Goal: Find specific page/section: Locate a particular part of the current website

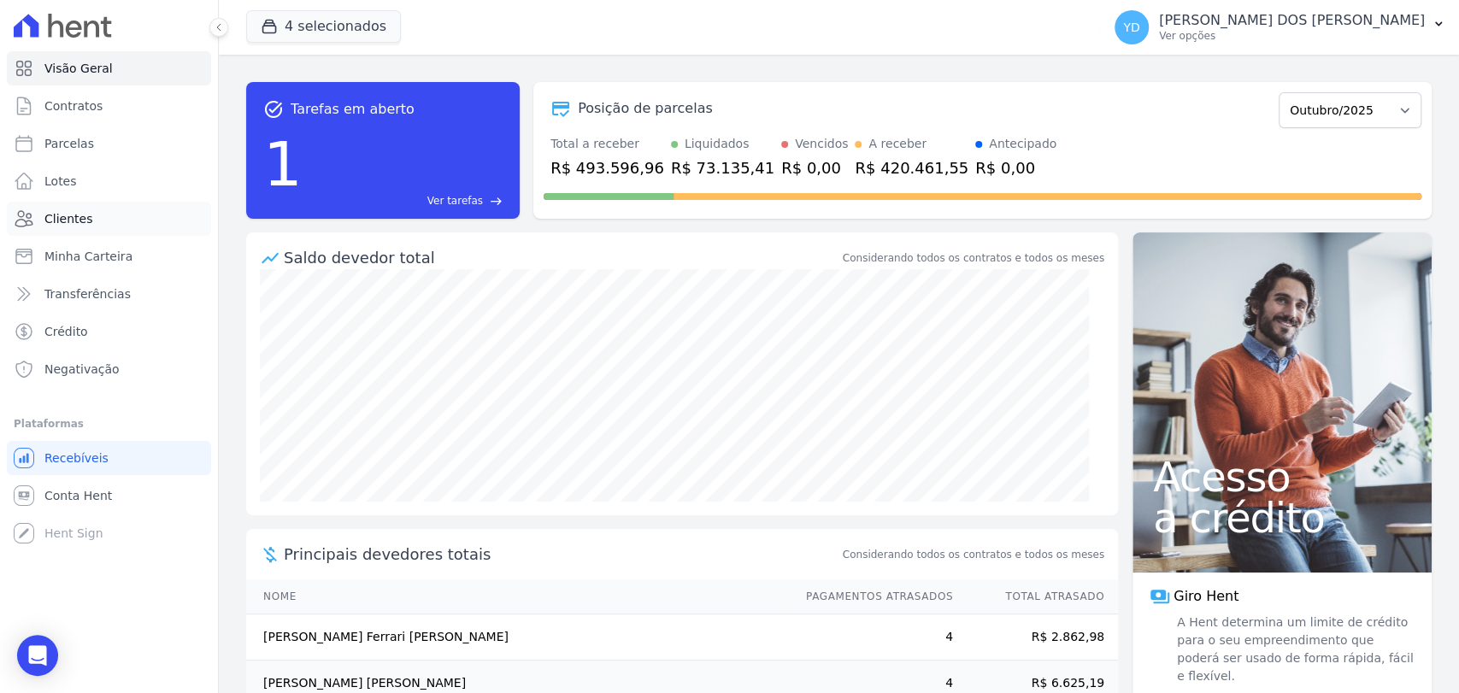
click at [164, 210] on link "Clientes" at bounding box center [109, 219] width 204 height 34
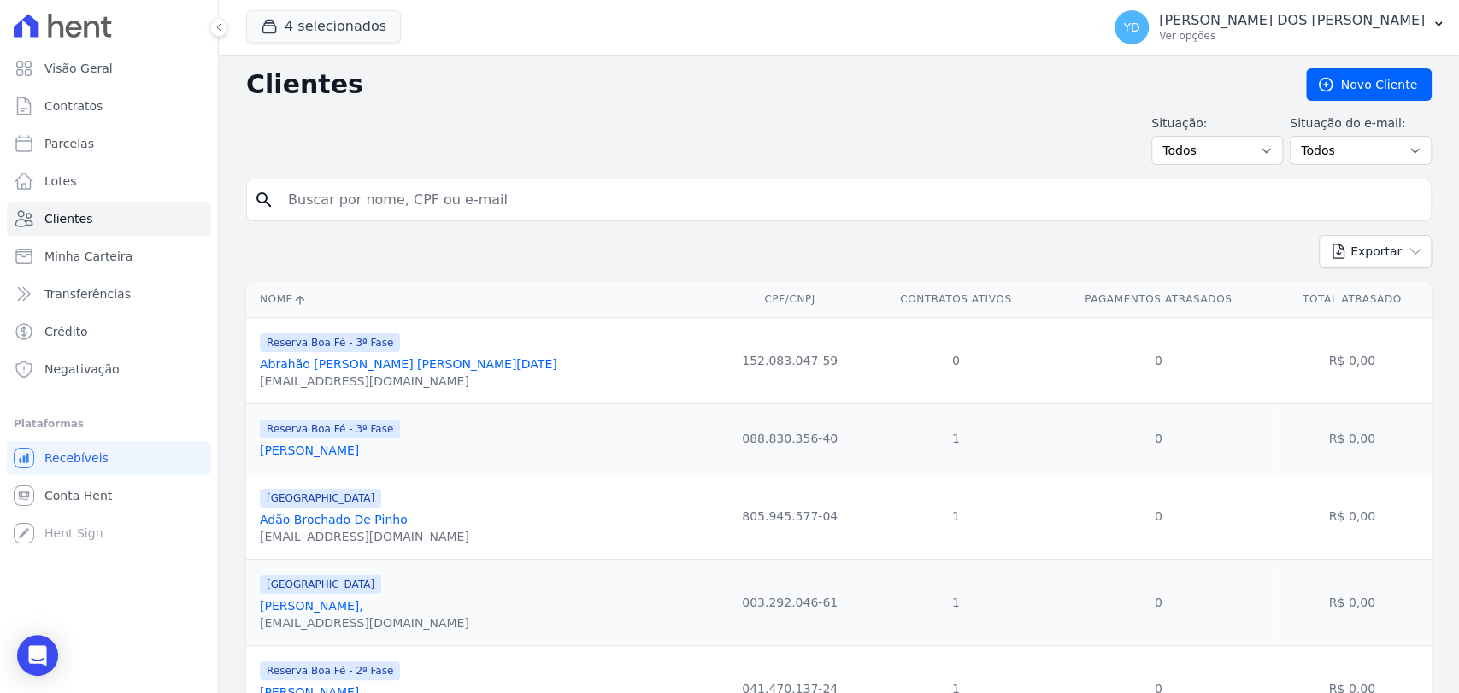
click at [370, 214] on input "search" at bounding box center [851, 200] width 1146 height 34
paste input "[PERSON_NAME]"
type input "[PERSON_NAME]"
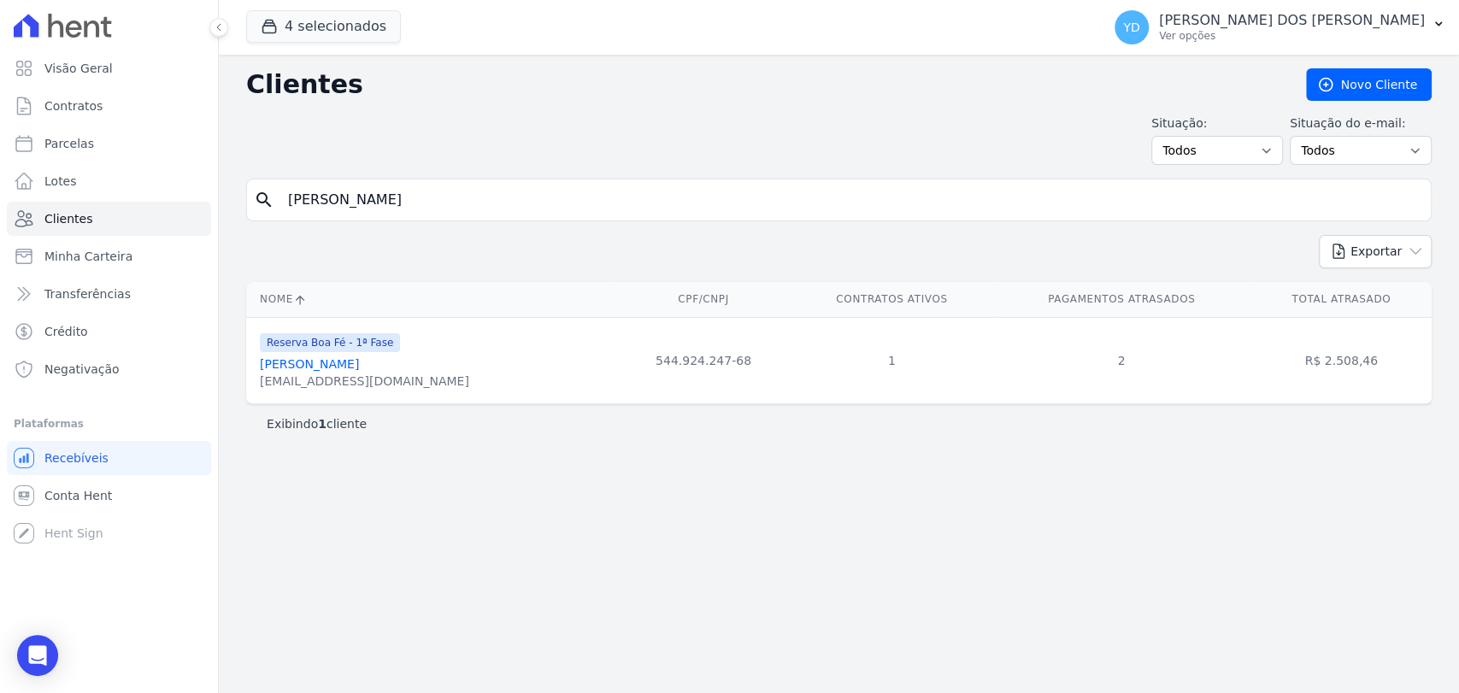
click at [387, 200] on input "[PERSON_NAME]" at bounding box center [851, 200] width 1146 height 34
paste input "[PERSON_NAME] [PERSON_NAME]"
type input "[PERSON_NAME] [PERSON_NAME]"
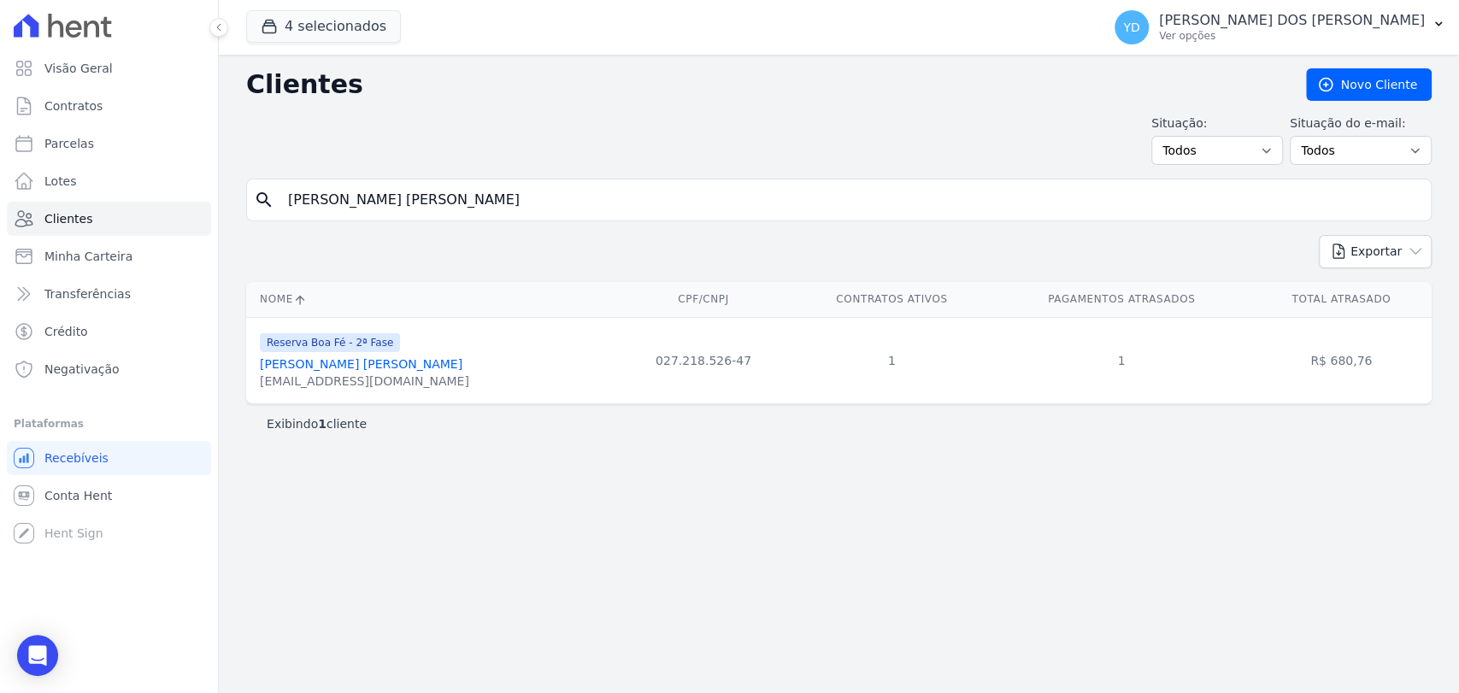
click at [403, 179] on div "search [PERSON_NAME] [PERSON_NAME]" at bounding box center [838, 200] width 1185 height 43
click at [405, 197] on input "[PERSON_NAME] [PERSON_NAME]" at bounding box center [851, 200] width 1146 height 34
paste input "Leharte [PERSON_NAME]"
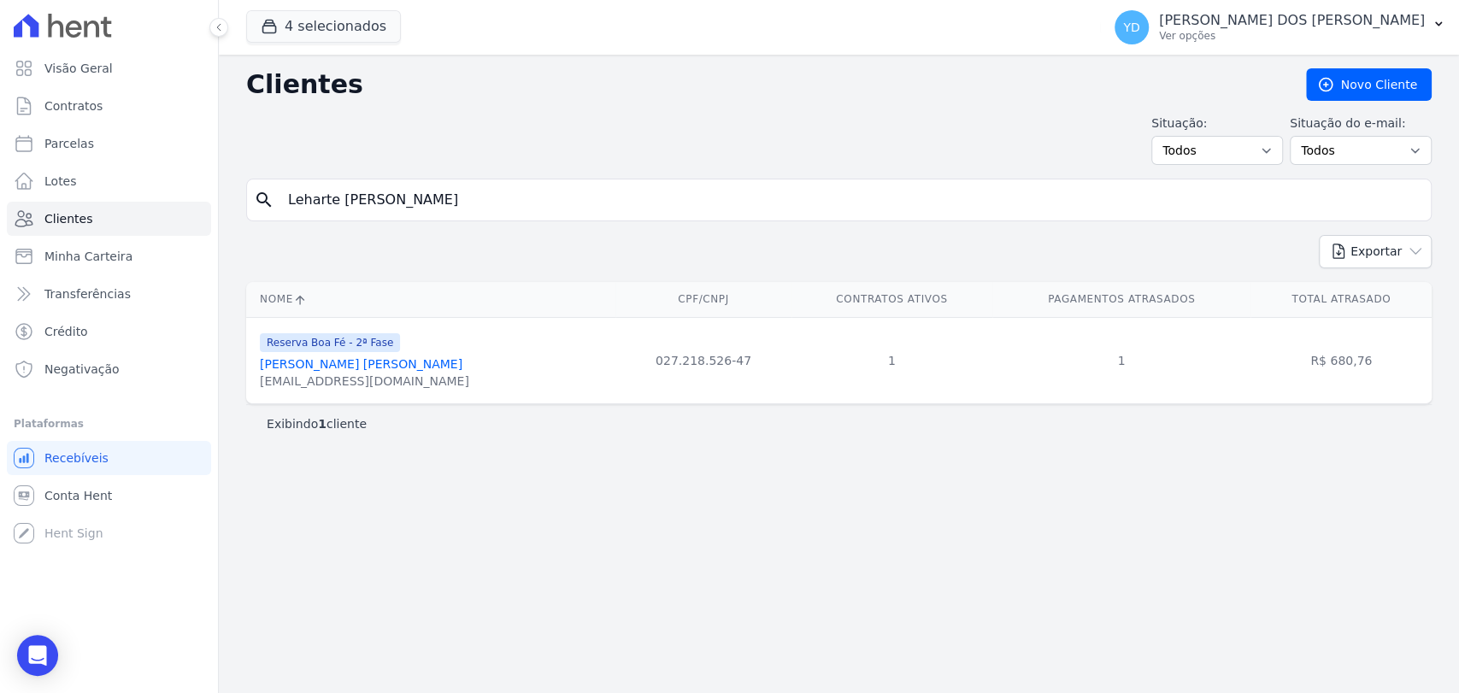
type input "Leharte [PERSON_NAME]"
click at [381, 217] on div "search [PERSON_NAME]" at bounding box center [838, 200] width 1185 height 43
click at [380, 193] on input "Leharte [PERSON_NAME]" at bounding box center [851, 200] width 1146 height 34
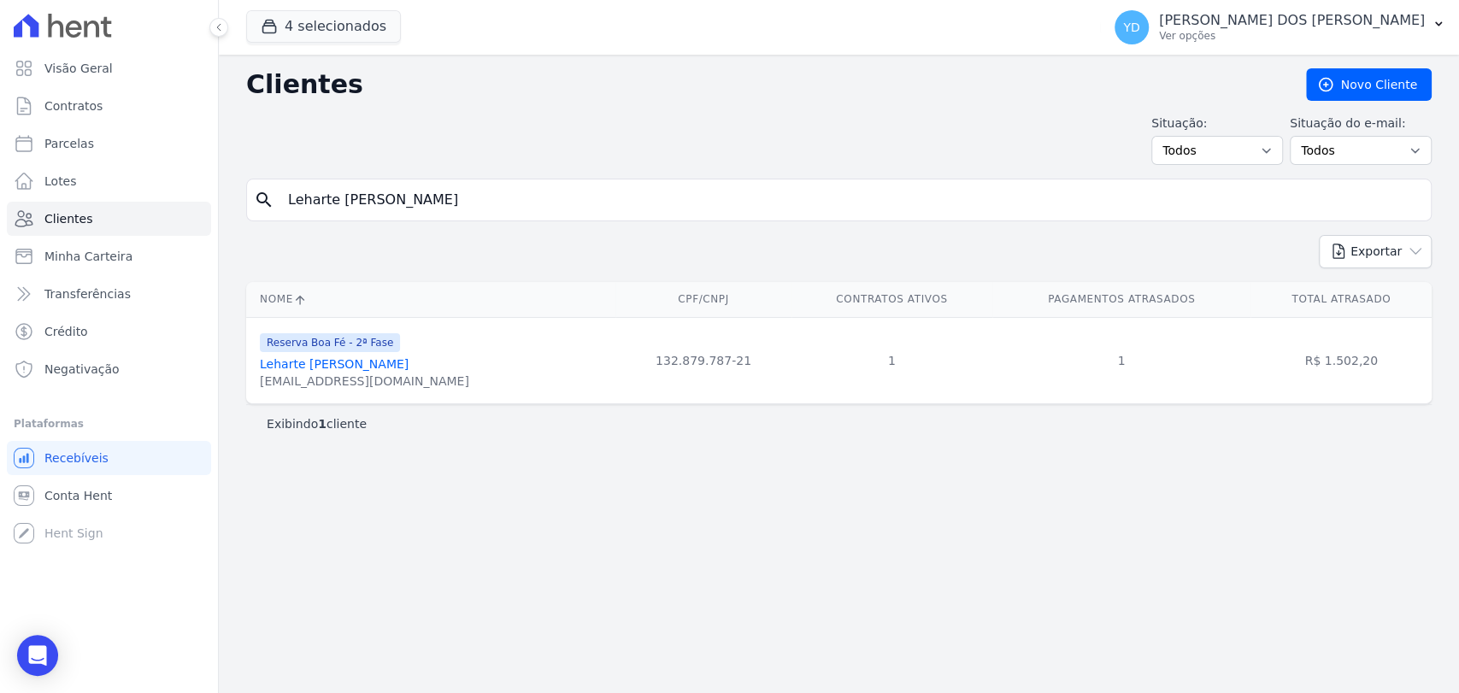
paste input "Flaviane [PERSON_NAME] [PERSON_NAME]"
type input "Flaviane [PERSON_NAME] [PERSON_NAME]"
click at [385, 185] on input "Flaviane [PERSON_NAME] [PERSON_NAME]" at bounding box center [851, 200] width 1146 height 34
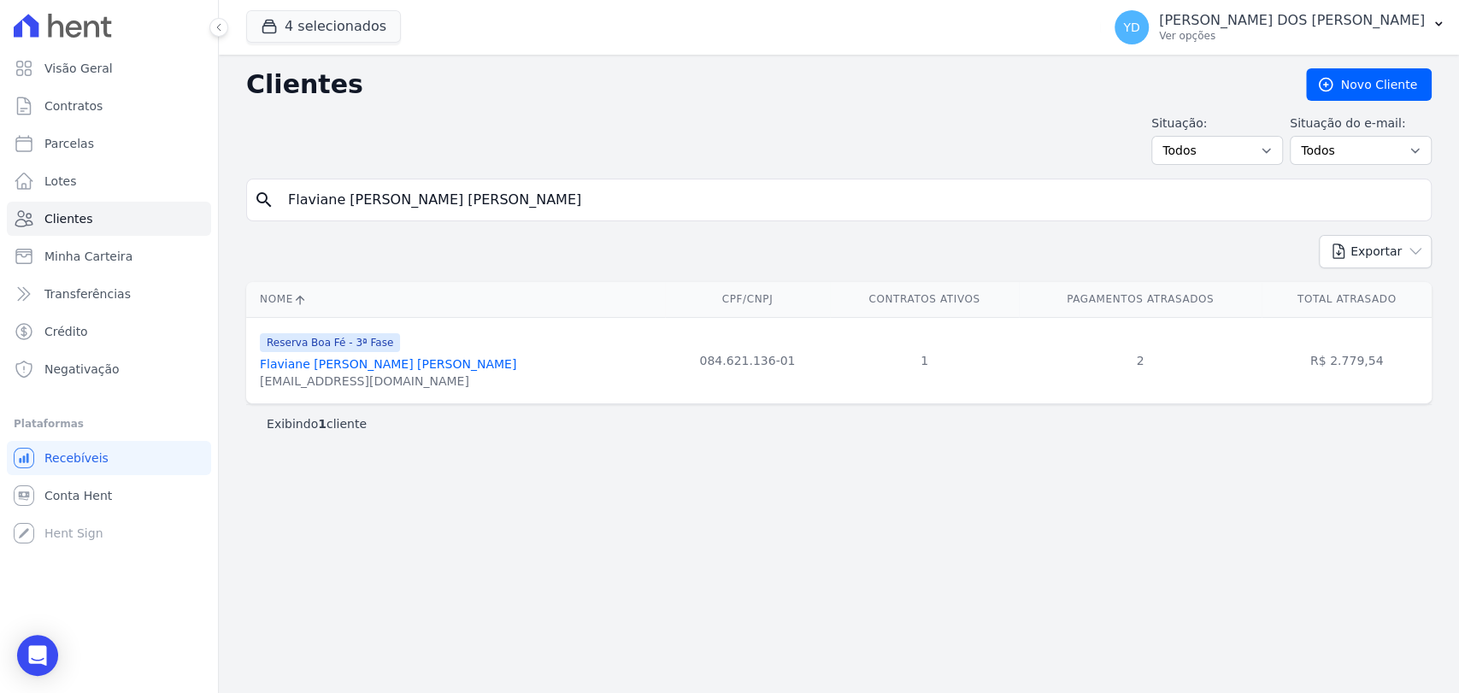
paste input "[PERSON_NAME] [PERSON_NAME]"
type input "[PERSON_NAME] [PERSON_NAME]"
click at [337, 179] on div "search [PERSON_NAME] [PERSON_NAME]" at bounding box center [838, 200] width 1185 height 43
click at [341, 205] on input "[PERSON_NAME] [PERSON_NAME]" at bounding box center [851, 200] width 1146 height 34
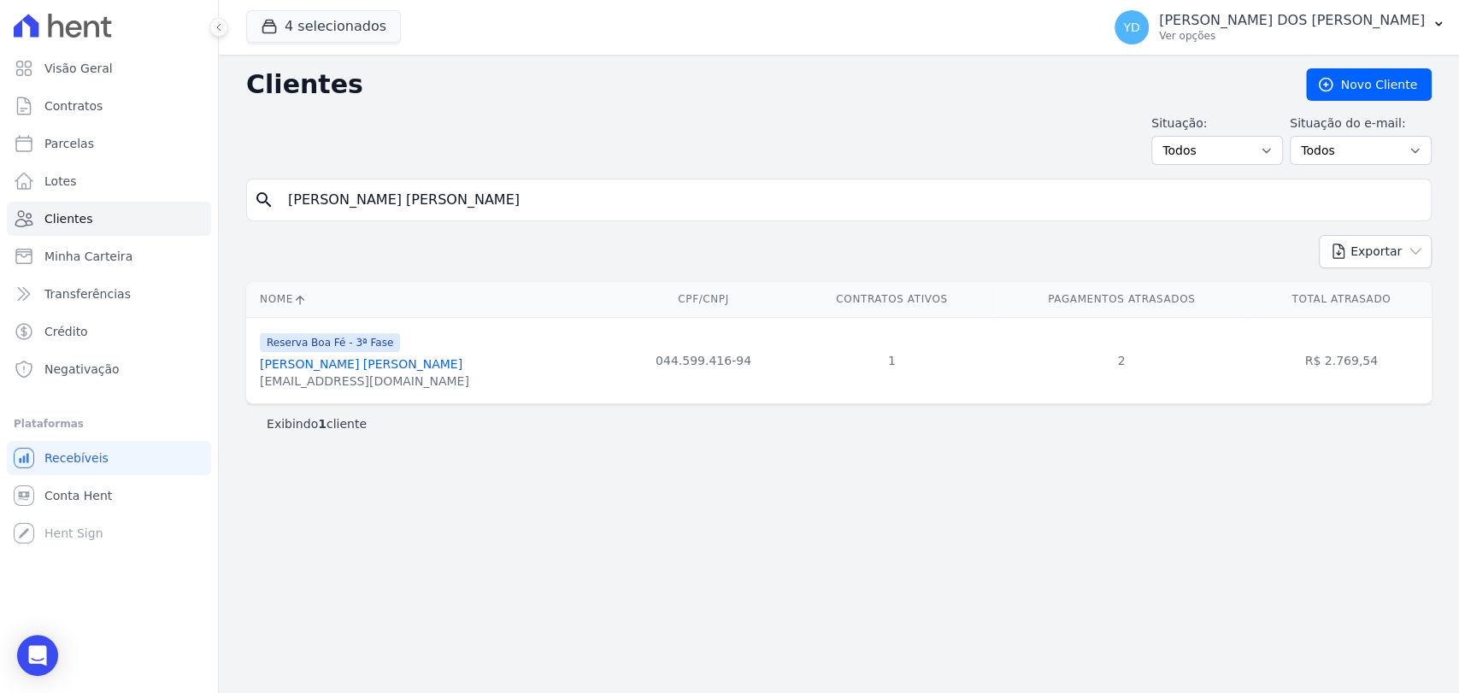
click at [341, 205] on input "[PERSON_NAME] [PERSON_NAME]" at bounding box center [851, 200] width 1146 height 34
type input "[PERSON_NAME]"
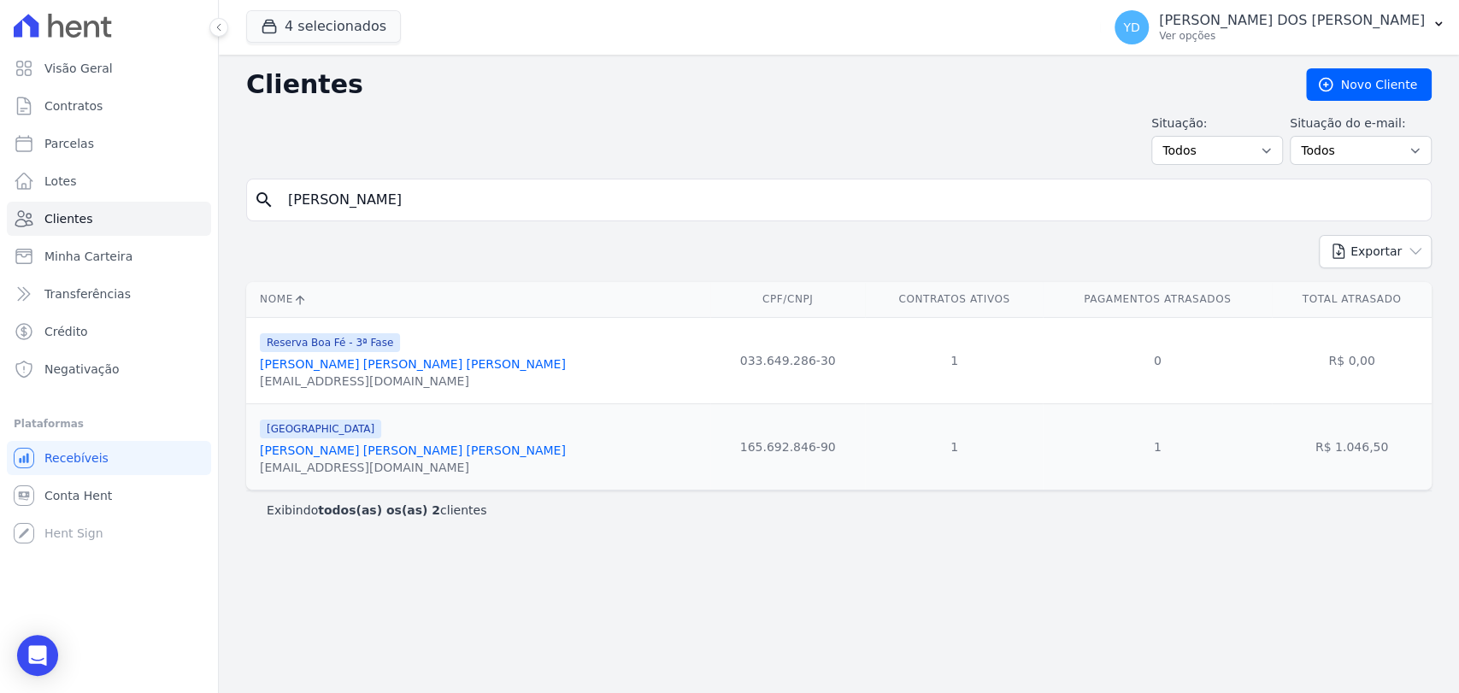
click at [348, 444] on link "[PERSON_NAME] [PERSON_NAME] [PERSON_NAME]" at bounding box center [413, 451] width 306 height 14
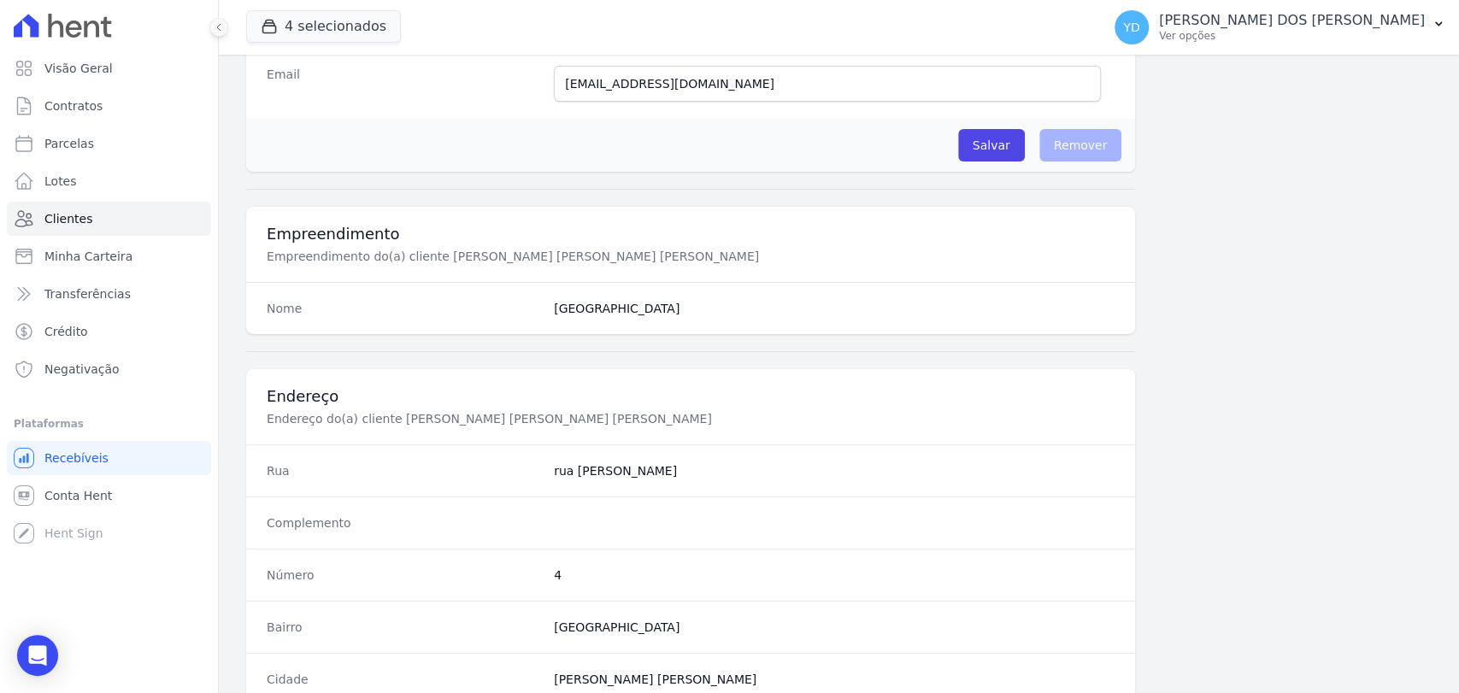
scroll to position [902, 0]
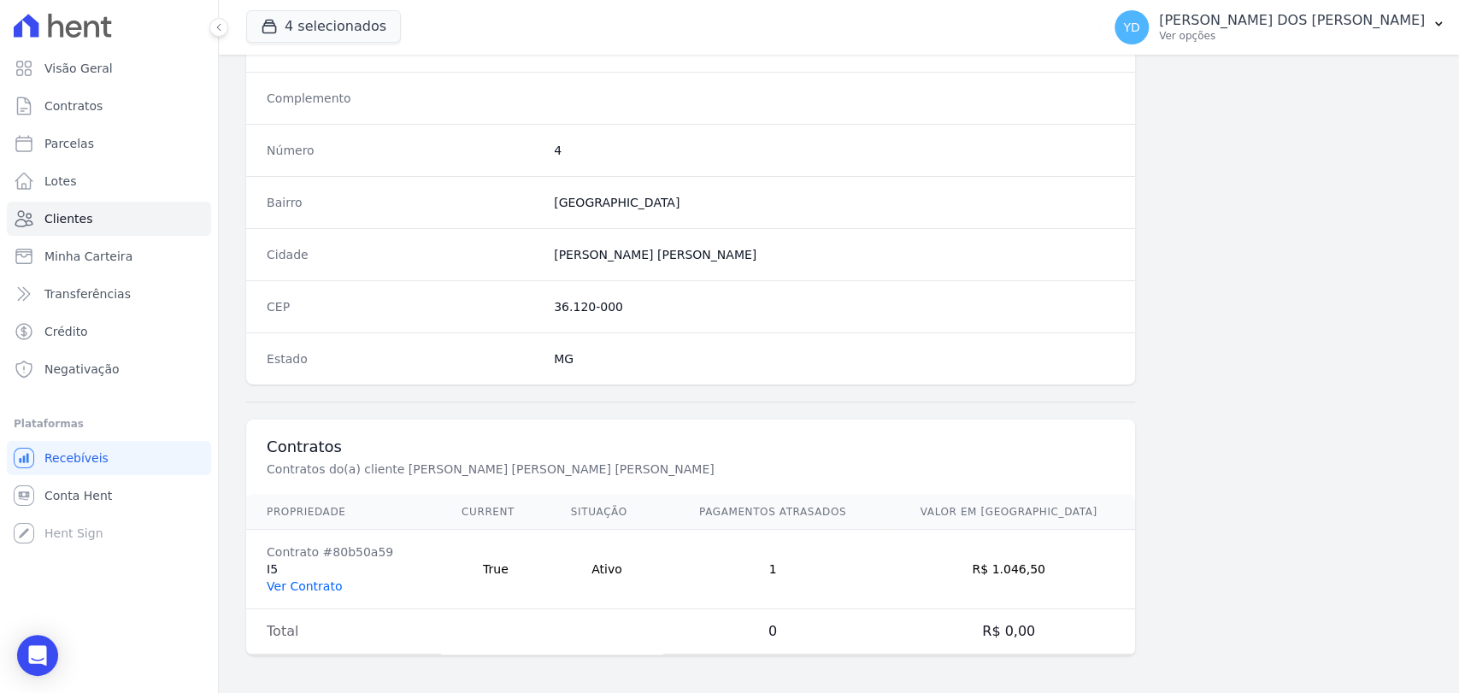
click at [296, 585] on link "Ver Contrato" at bounding box center [304, 586] width 75 height 14
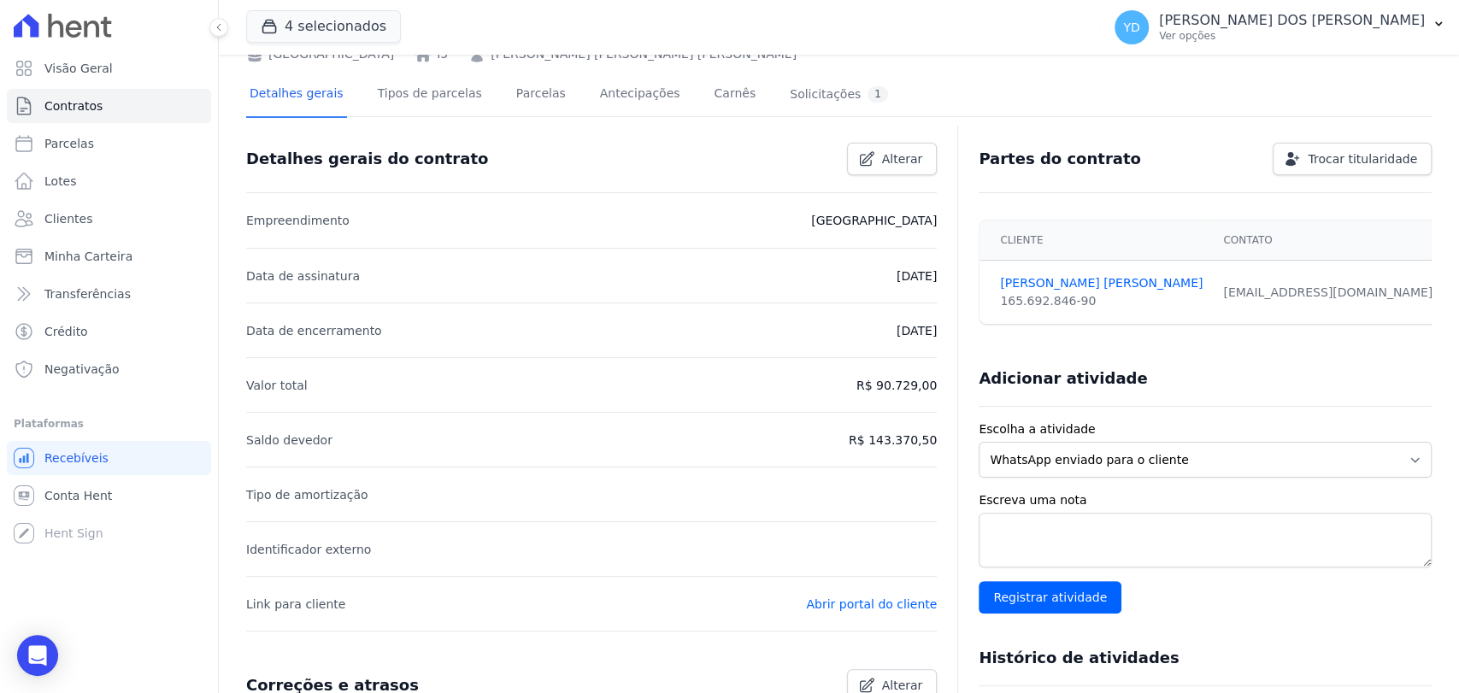
scroll to position [95, 0]
click at [526, 88] on link "Parcelas" at bounding box center [541, 93] width 56 height 45
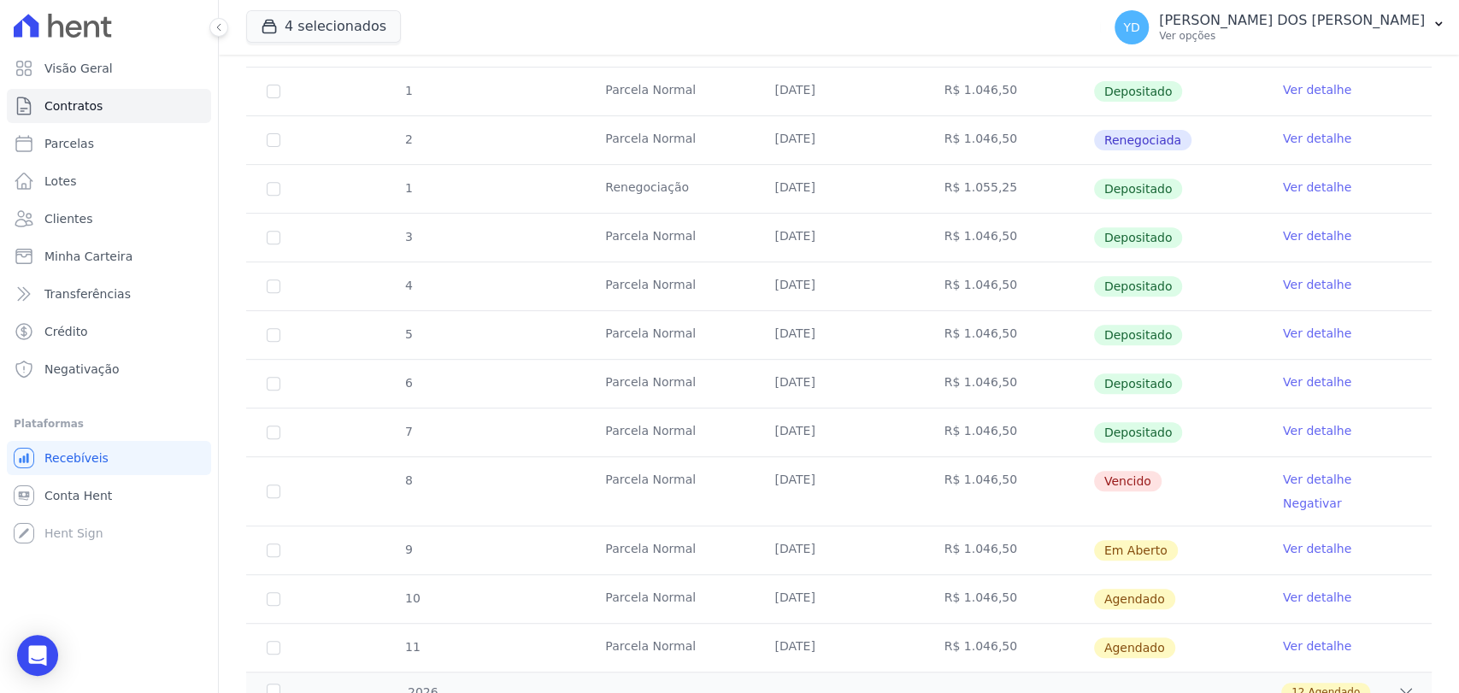
scroll to position [474, 0]
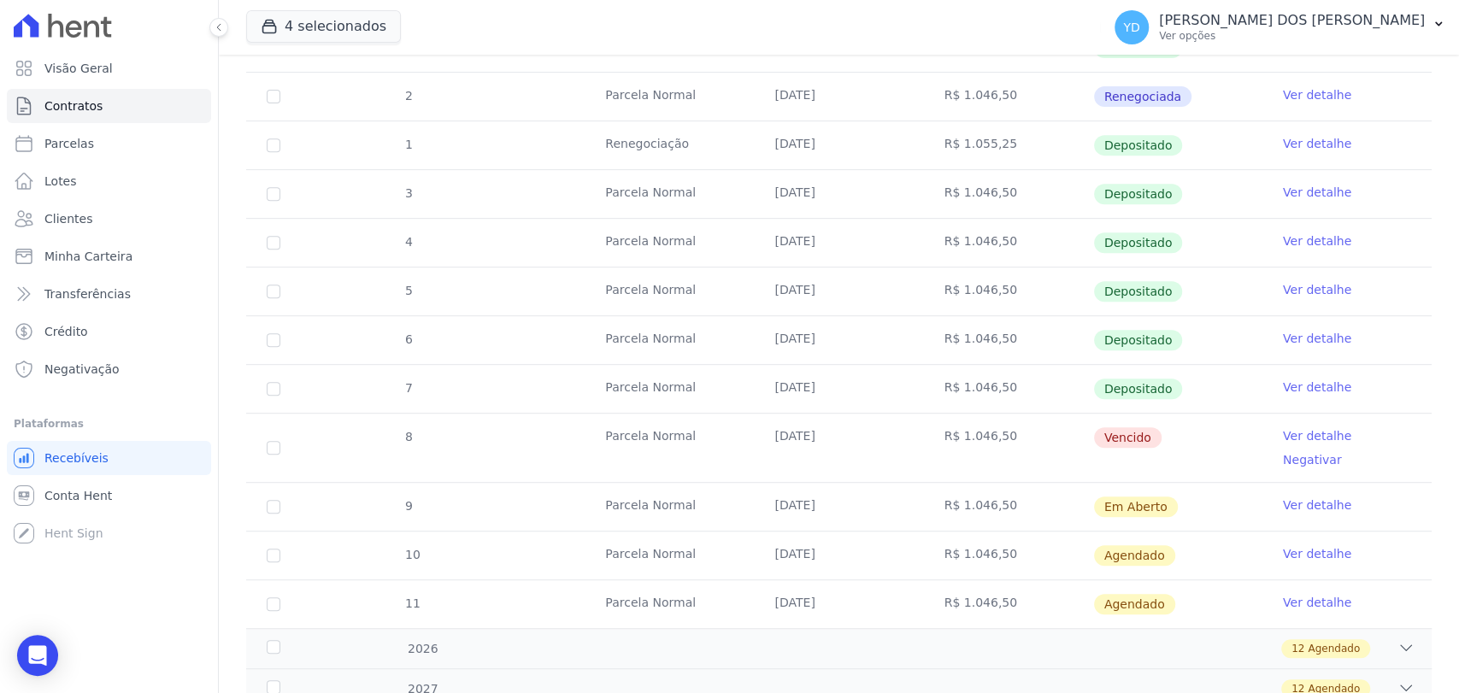
click at [1302, 439] on link "Ver detalhe" at bounding box center [1317, 435] width 68 height 17
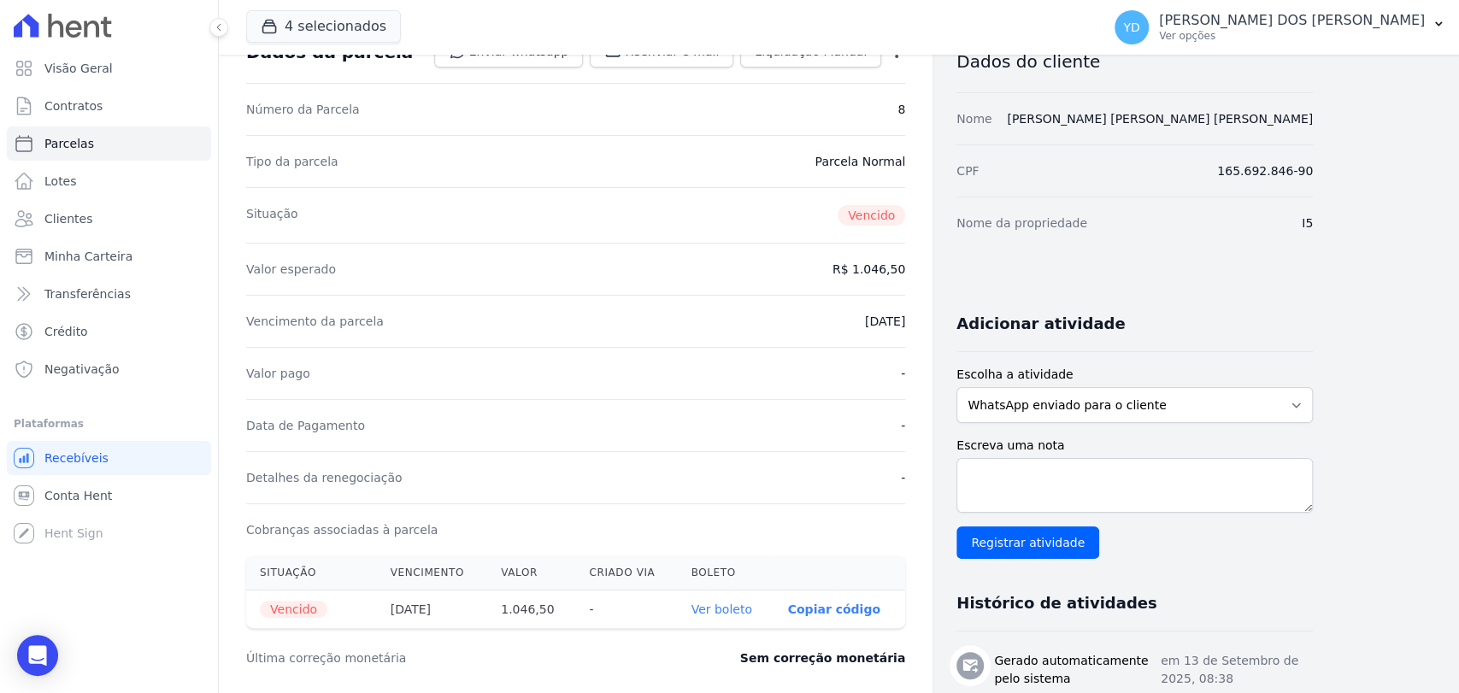
scroll to position [379, 0]
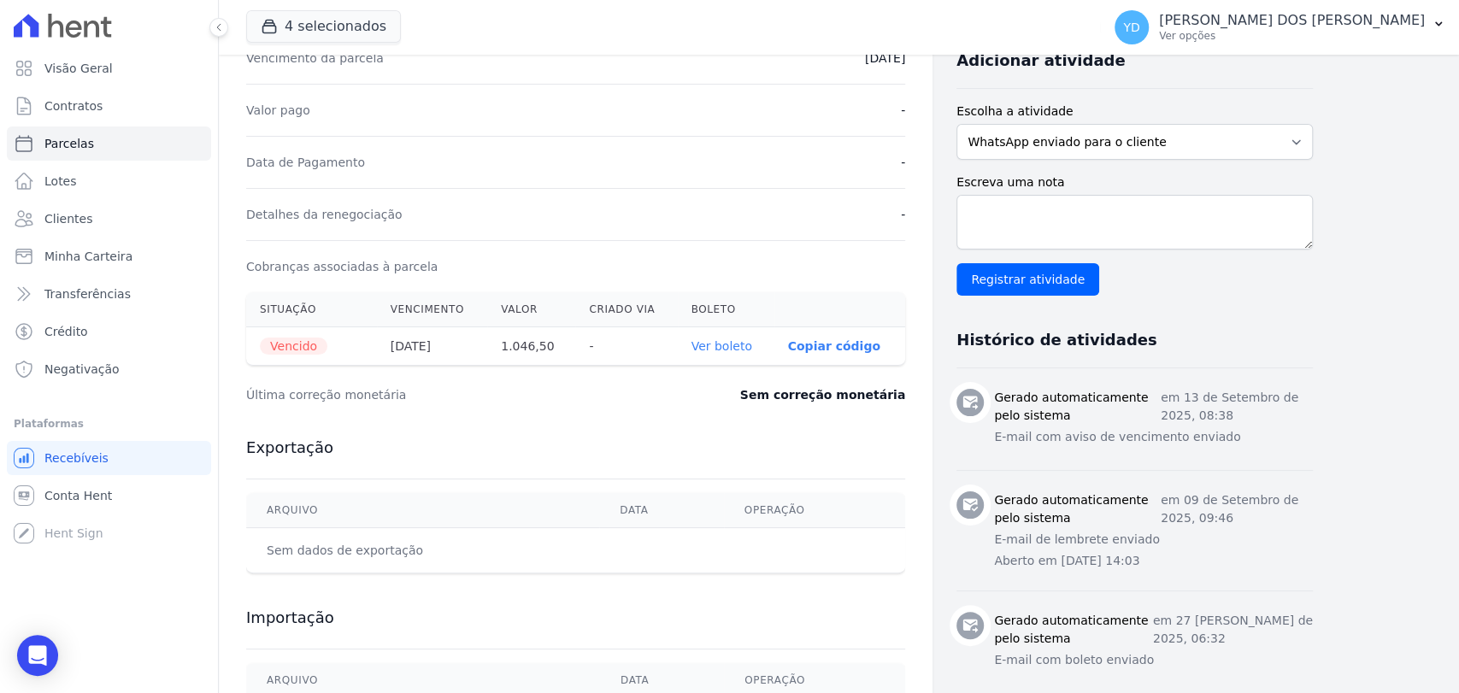
click at [723, 343] on link "Ver boleto" at bounding box center [721, 346] width 61 height 14
click at [104, 215] on link "Clientes" at bounding box center [109, 219] width 204 height 34
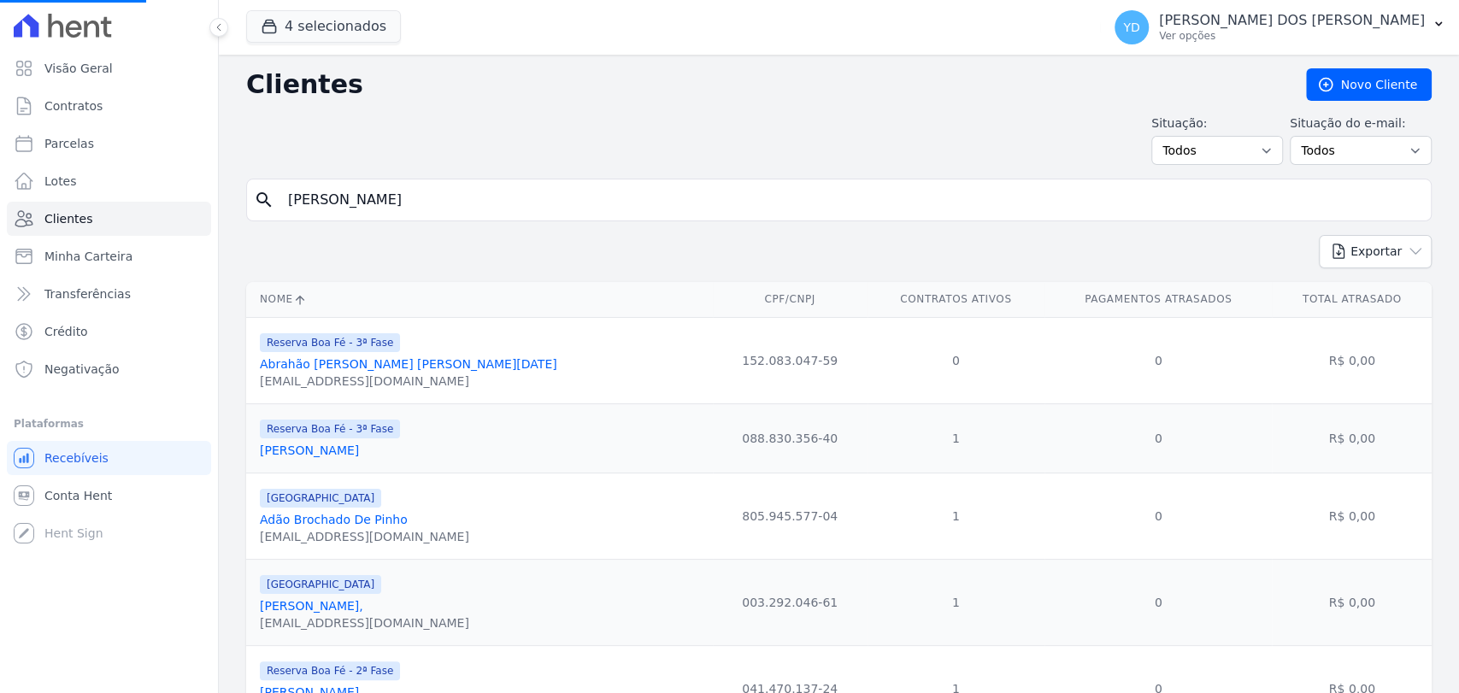
click at [521, 201] on input "[PERSON_NAME]" at bounding box center [851, 200] width 1146 height 34
click at [521, 201] on input "search" at bounding box center [851, 200] width 1146 height 34
paste input "[PERSON_NAME] [PERSON_NAME] [PERSON_NAME]"
type input "[PERSON_NAME] [PERSON_NAME] [PERSON_NAME]"
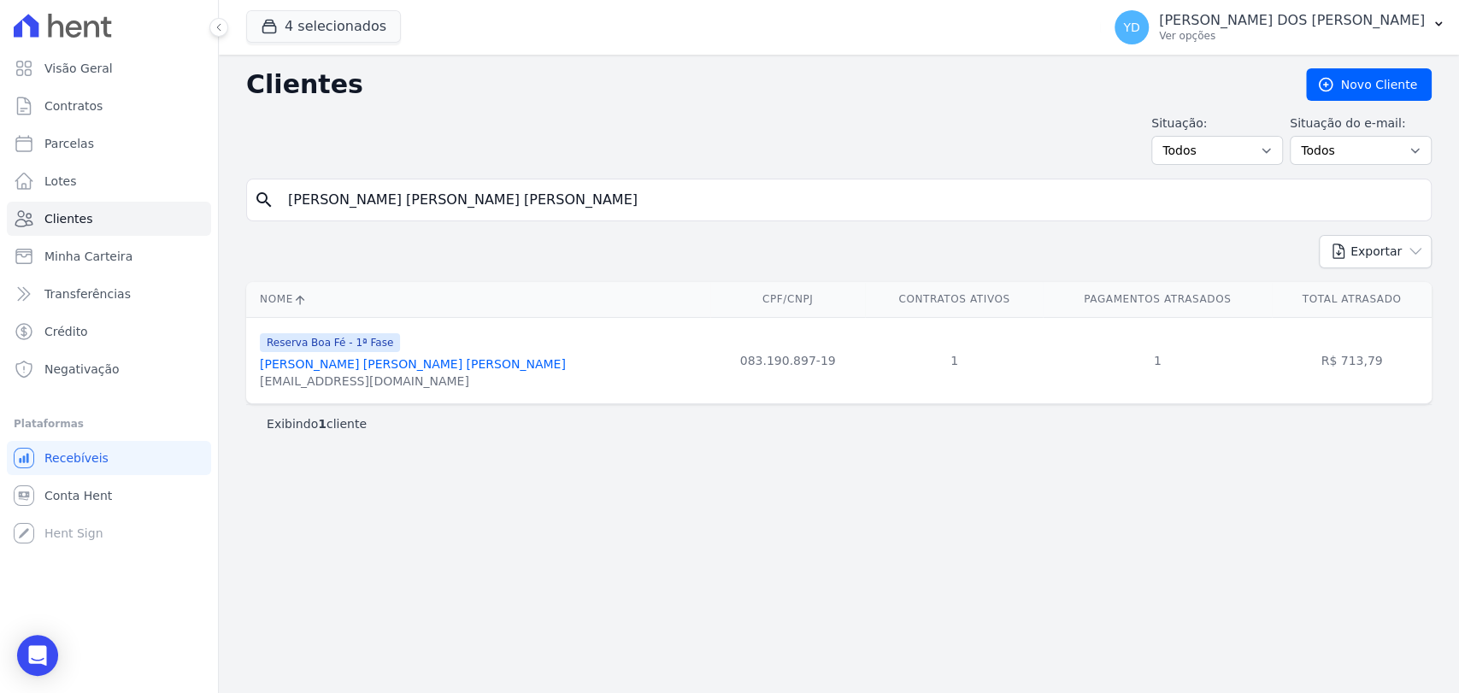
click at [442, 193] on input "[PERSON_NAME] [PERSON_NAME] [PERSON_NAME]" at bounding box center [851, 200] width 1146 height 34
paste input "[PERSON_NAME]"
type input "[PERSON_NAME]"
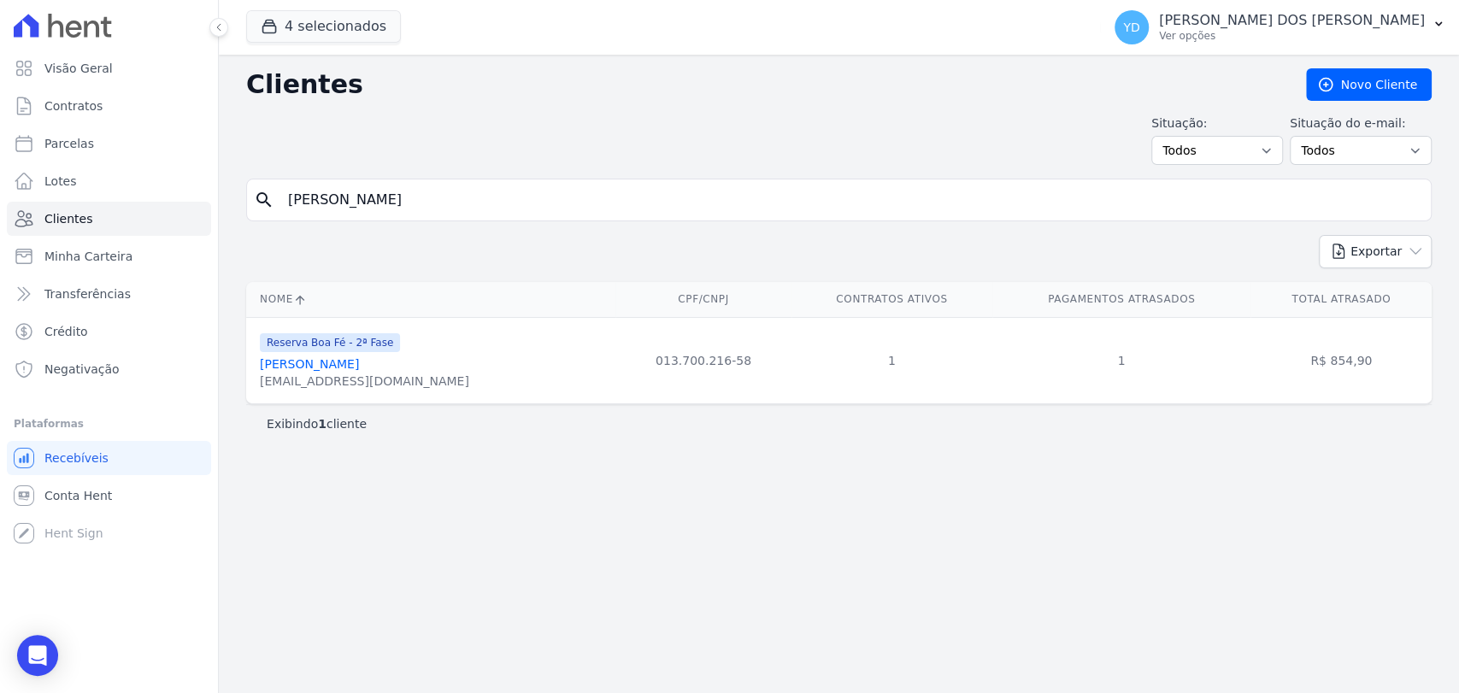
click at [386, 203] on input "[PERSON_NAME]" at bounding box center [851, 200] width 1146 height 34
paste input "[PERSON_NAME] Ferrari [PERSON_NAME]"
type input "[PERSON_NAME] Ferrari [PERSON_NAME]"
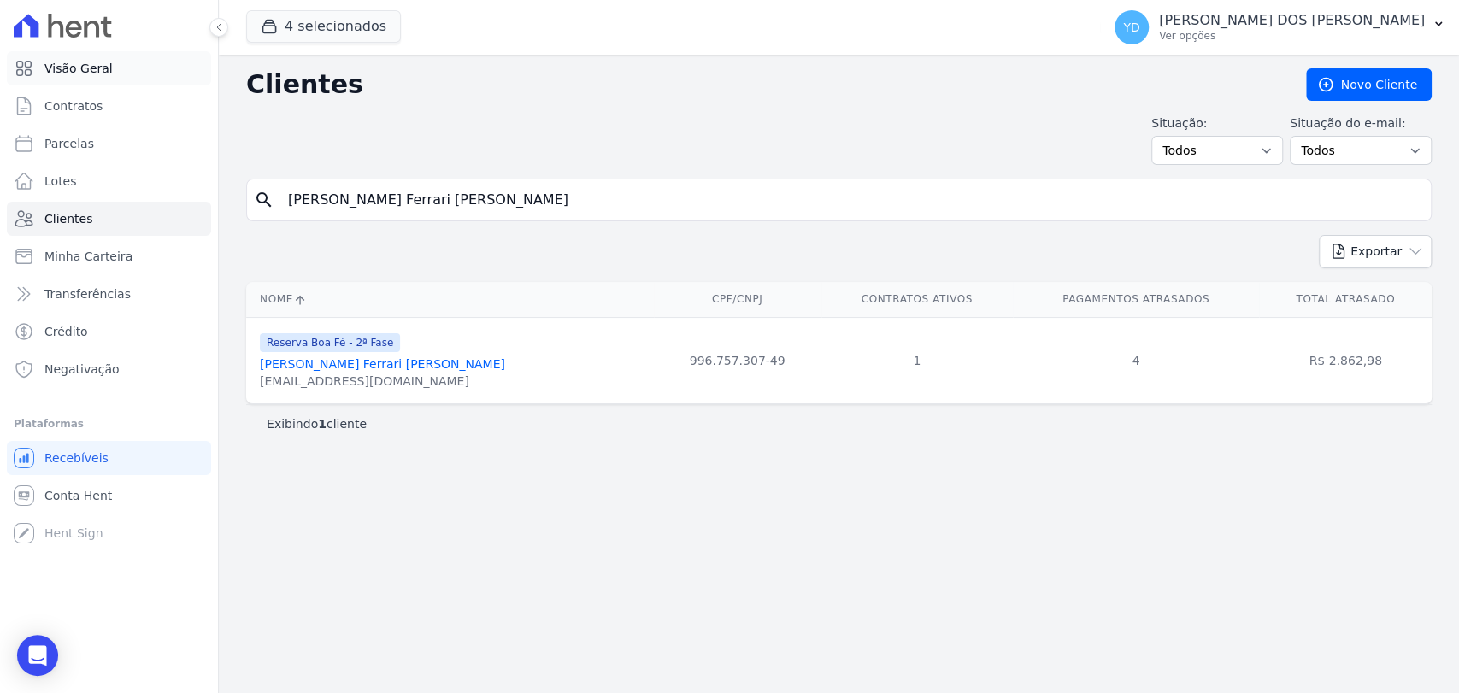
drag, startPoint x: 162, startPoint y: 73, endPoint x: 159, endPoint y: 63, distance: 10.6
click at [162, 73] on link "Visão Geral" at bounding box center [109, 68] width 204 height 34
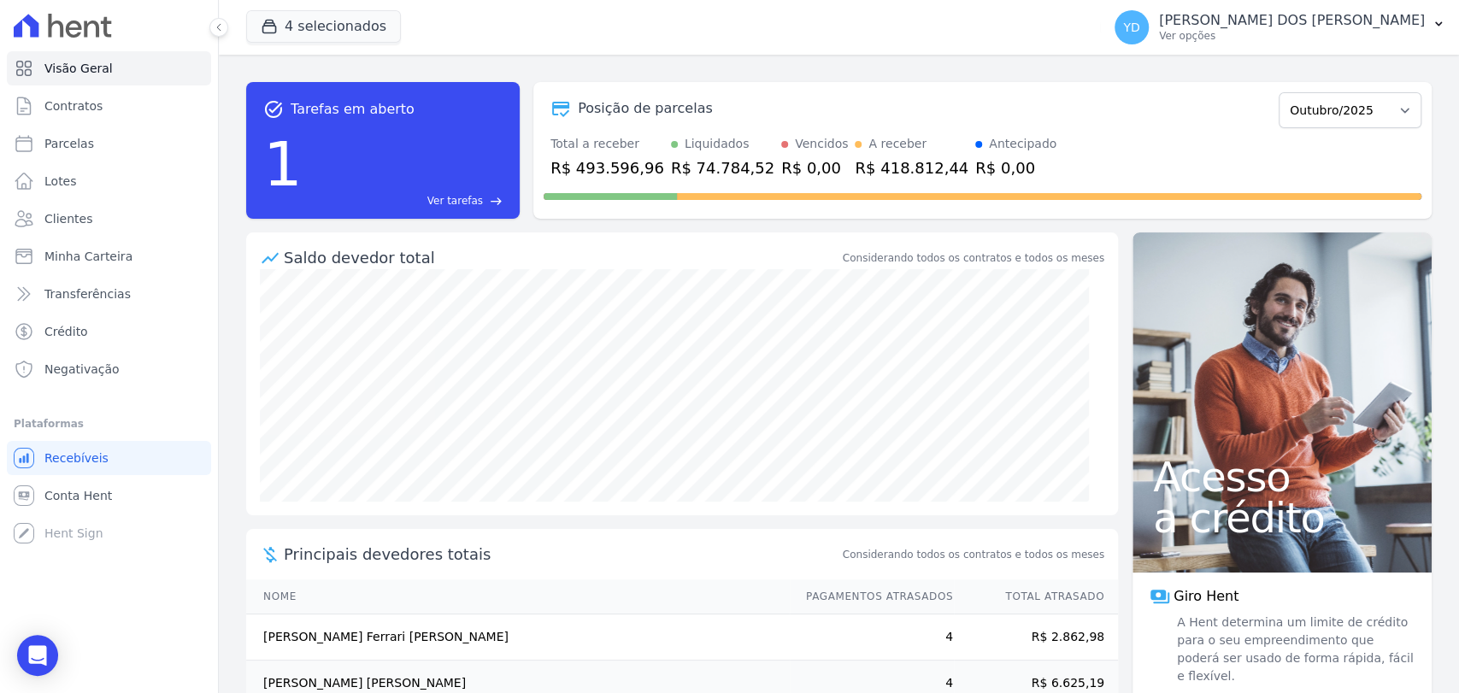
click at [483, 198] on link "Ver tarefas east" at bounding box center [405, 200] width 193 height 15
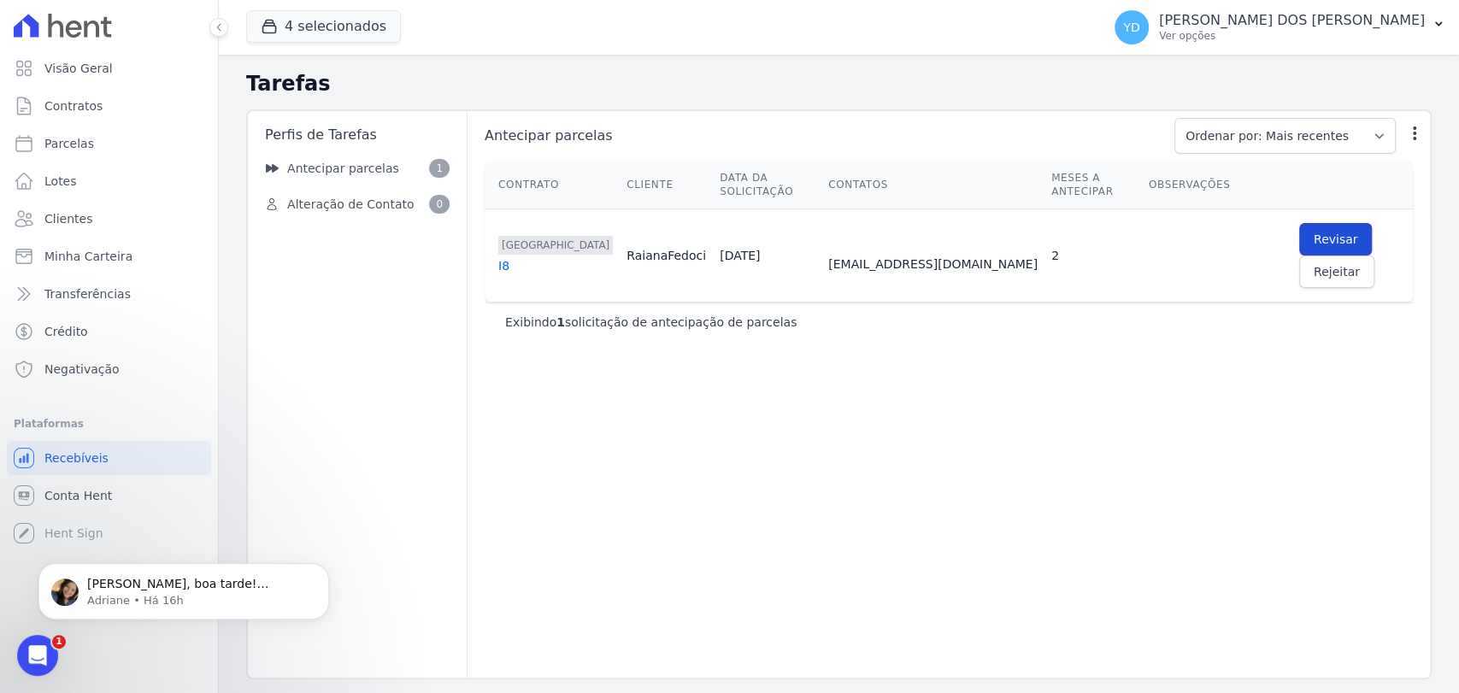
click at [1313, 231] on span "Revisar" at bounding box center [1335, 239] width 44 height 17
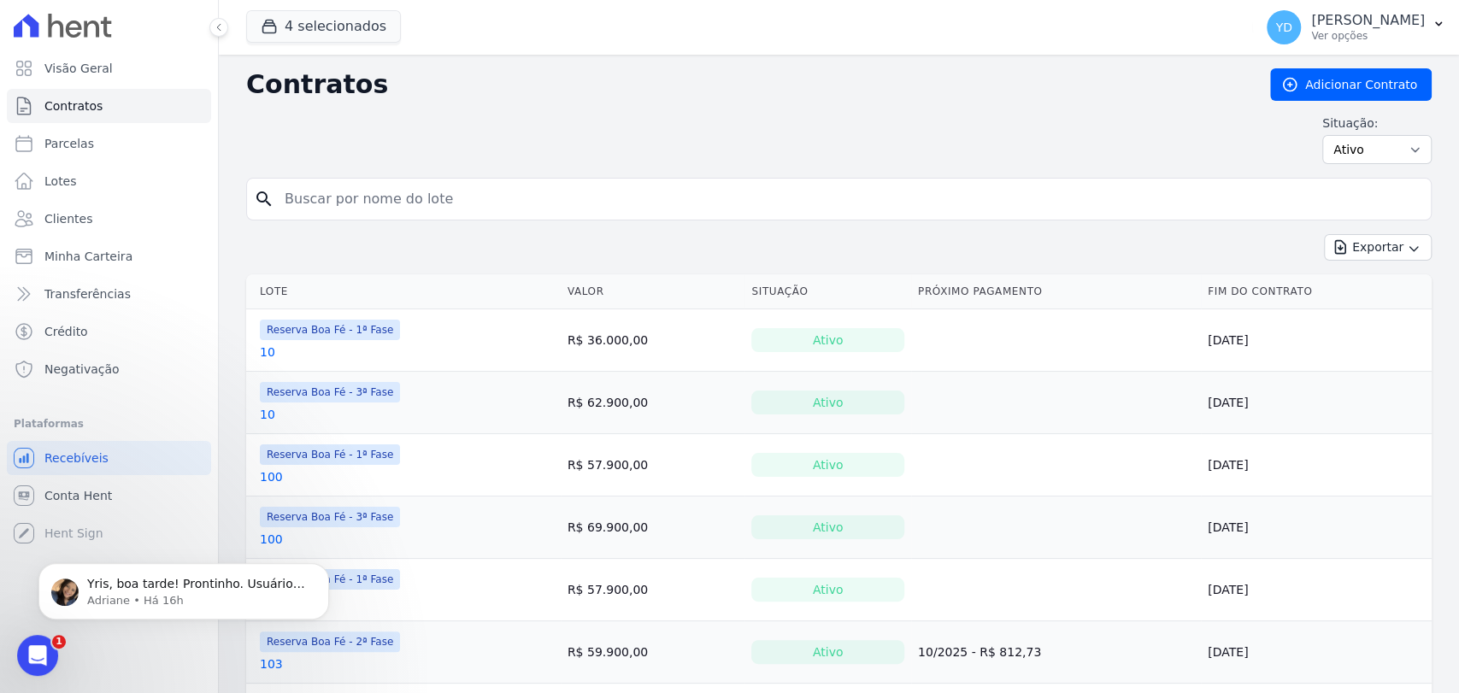
click at [356, 209] on input "search" at bounding box center [848, 199] width 1149 height 34
type input "i8"
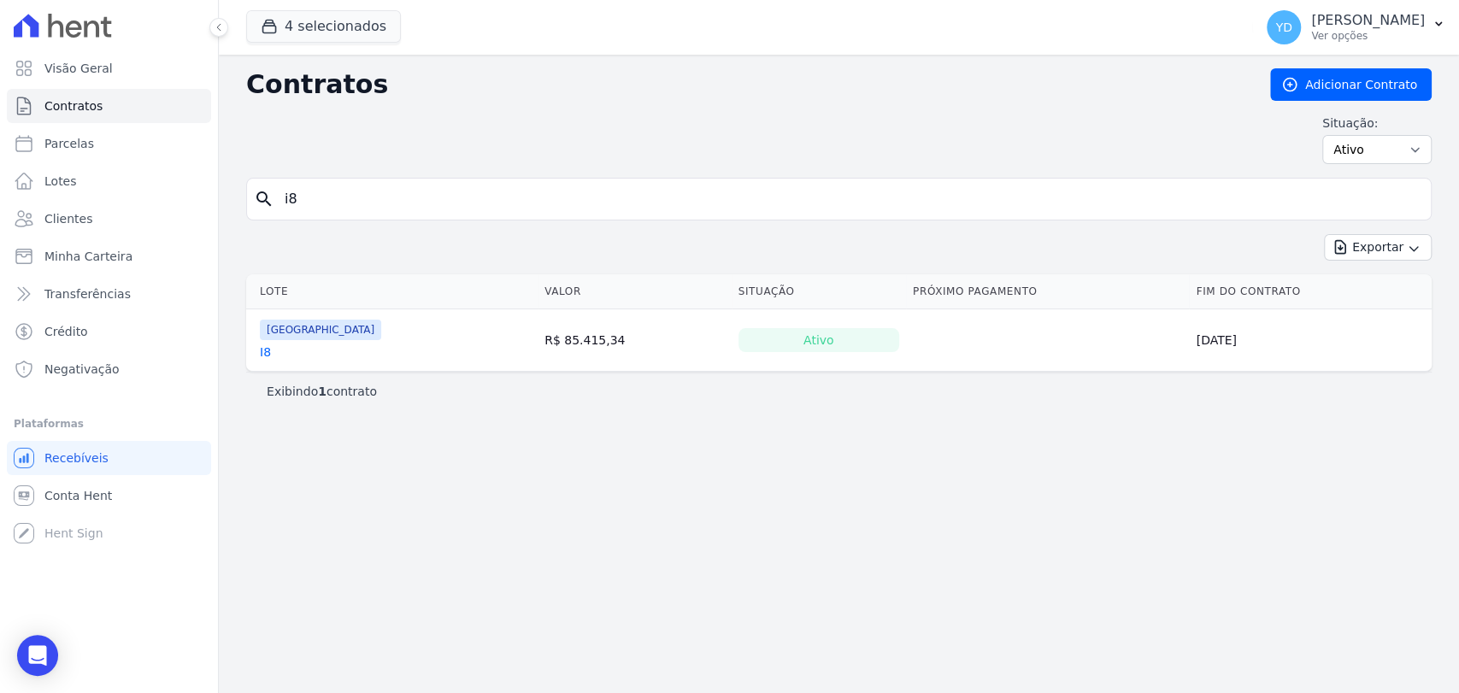
click at [262, 350] on link "I8" at bounding box center [265, 352] width 11 height 17
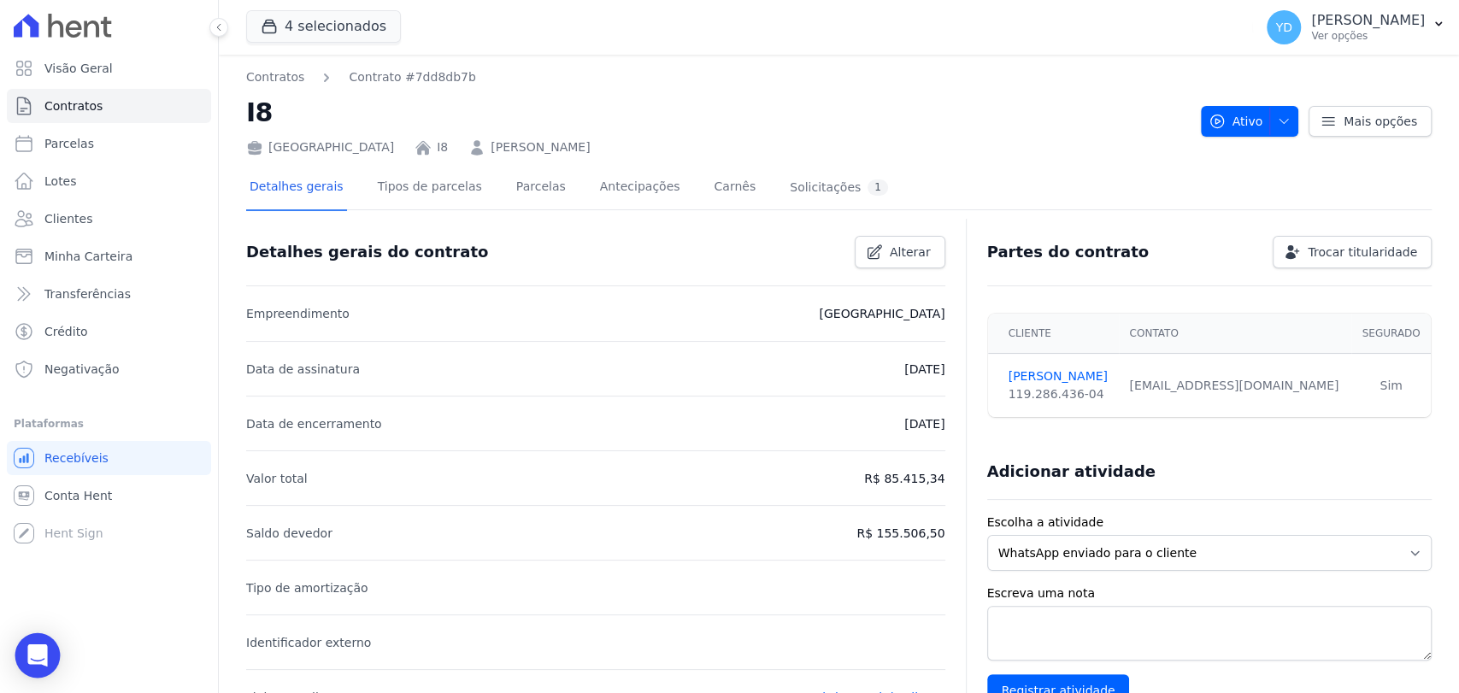
click at [49, 636] on body "Visão Geral Contratos [GEOGRAPHIC_DATA] Lotes Clientes Minha Carteira Transferê…" at bounding box center [729, 346] width 1459 height 693
click at [513, 199] on link "Parcelas" at bounding box center [541, 188] width 56 height 45
click at [533, 199] on link "Parcelas" at bounding box center [541, 188] width 56 height 45
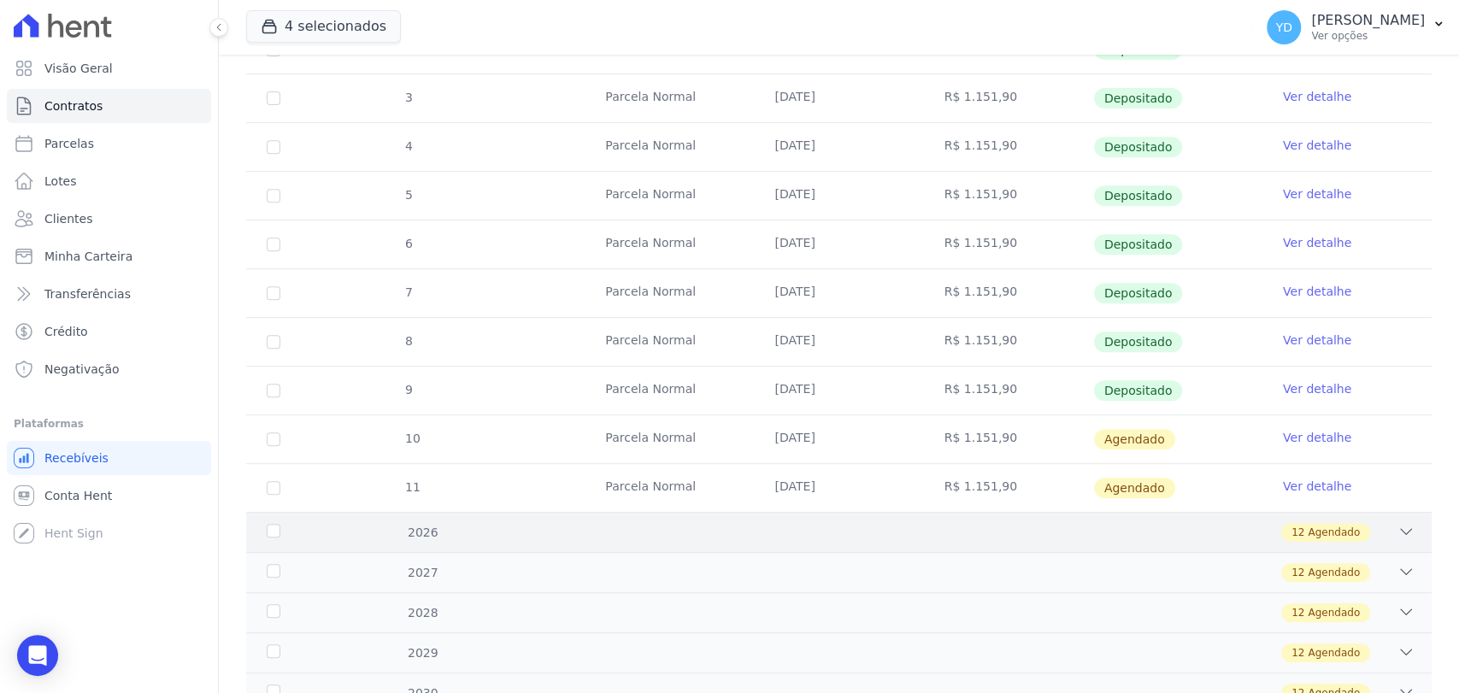
scroll to position [474, 0]
click at [42, 658] on icon "Open Intercom Messenger" at bounding box center [37, 655] width 22 height 22
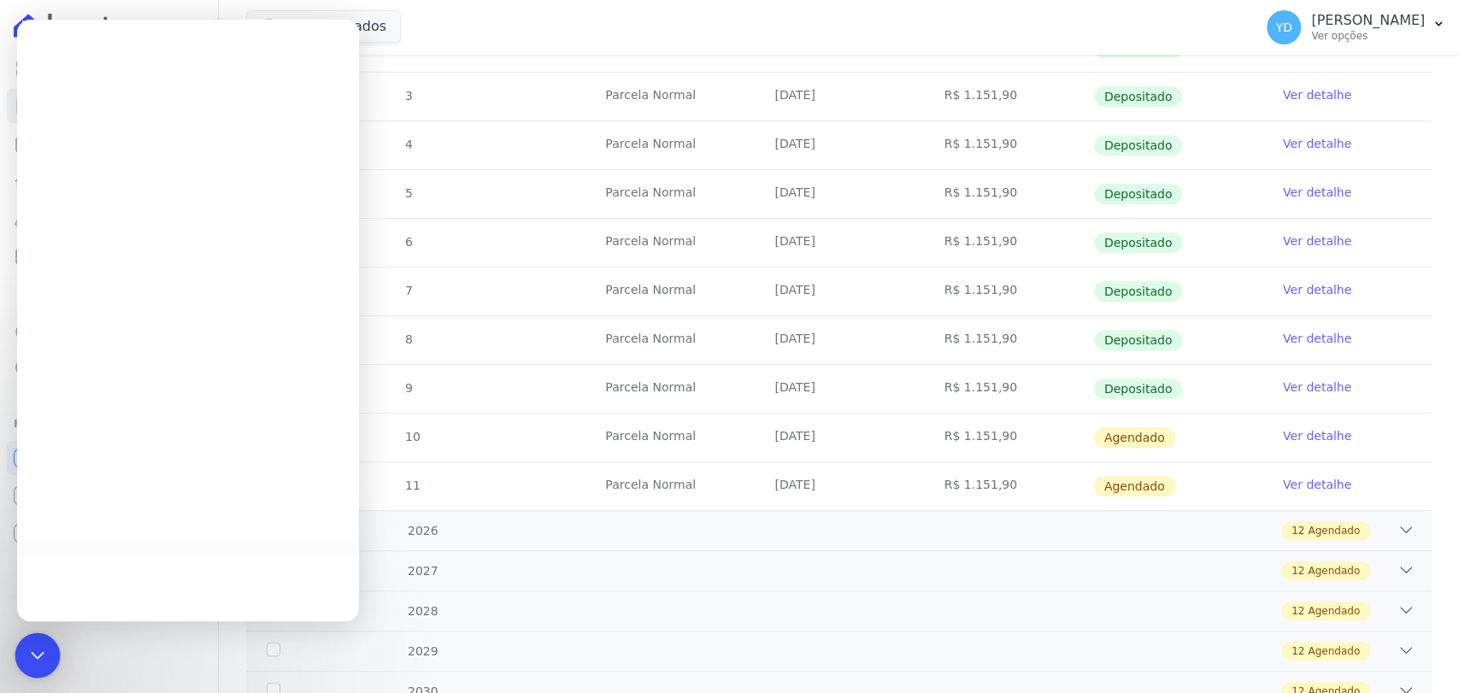
scroll to position [0, 0]
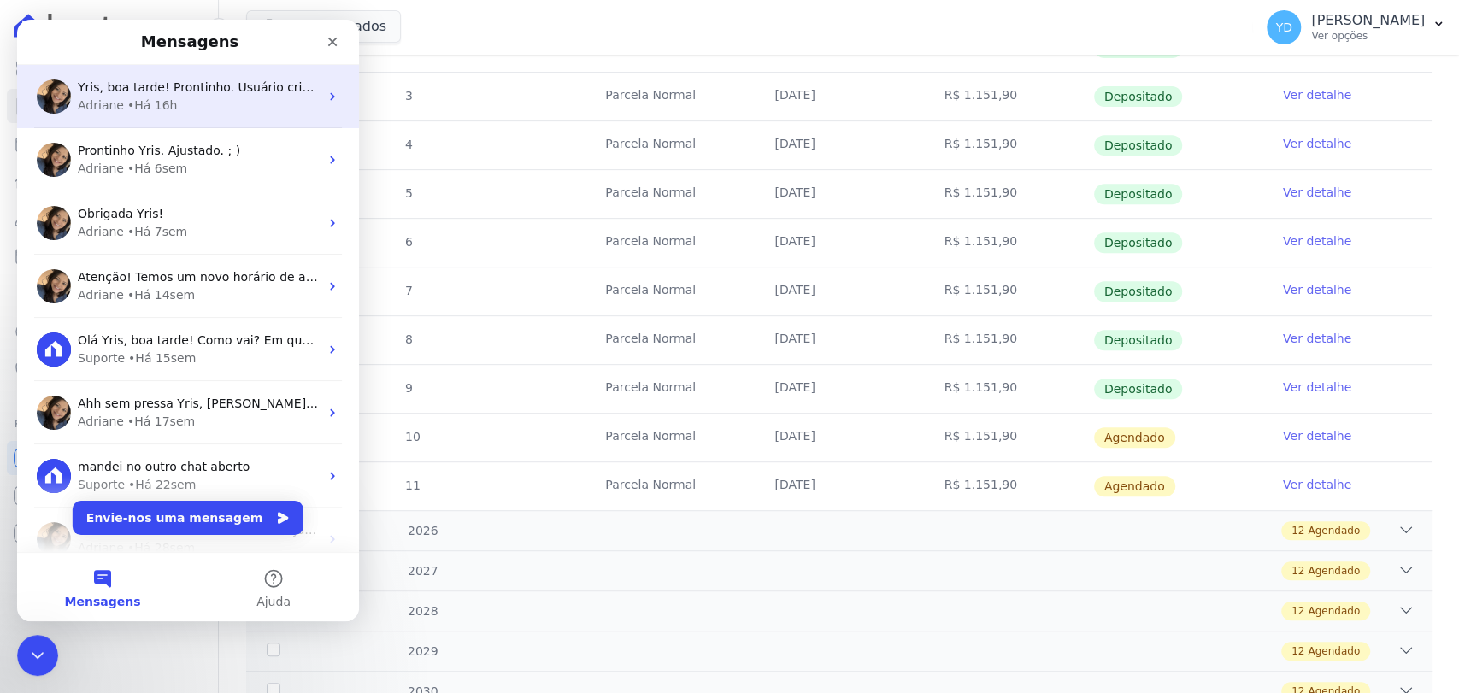
click at [247, 94] on span "[PERSON_NAME], boa tarde! Prontinho. Usuário criado. A [PERSON_NAME] receberá u…" at bounding box center [402, 87] width 649 height 14
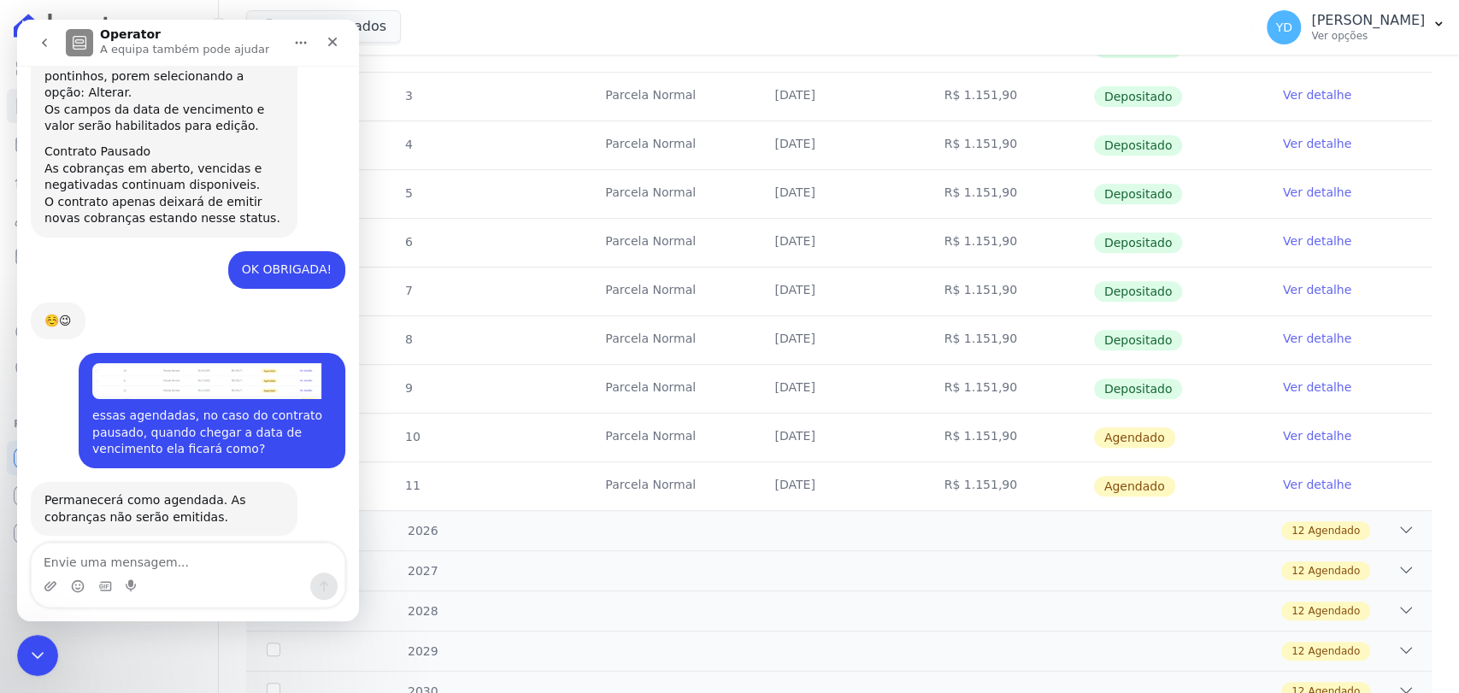
scroll to position [16432, 0]
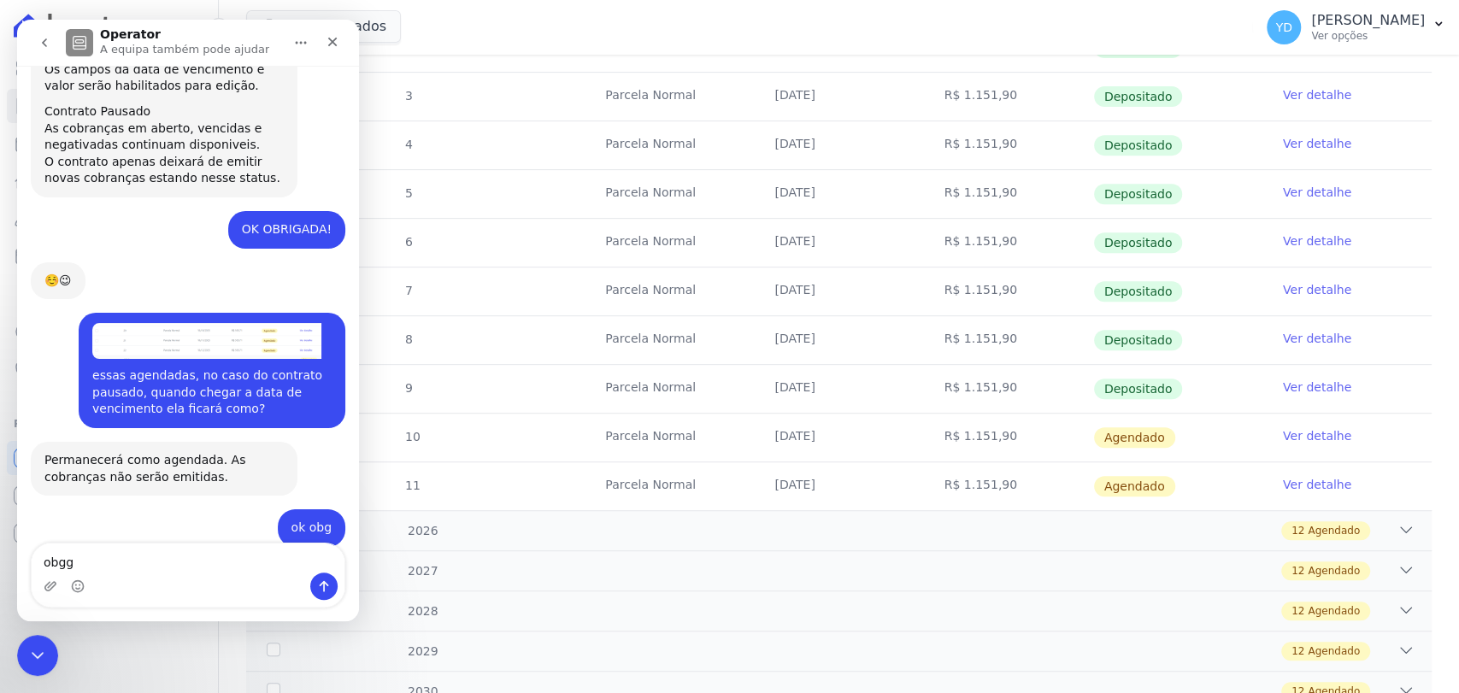
type textarea "obg"
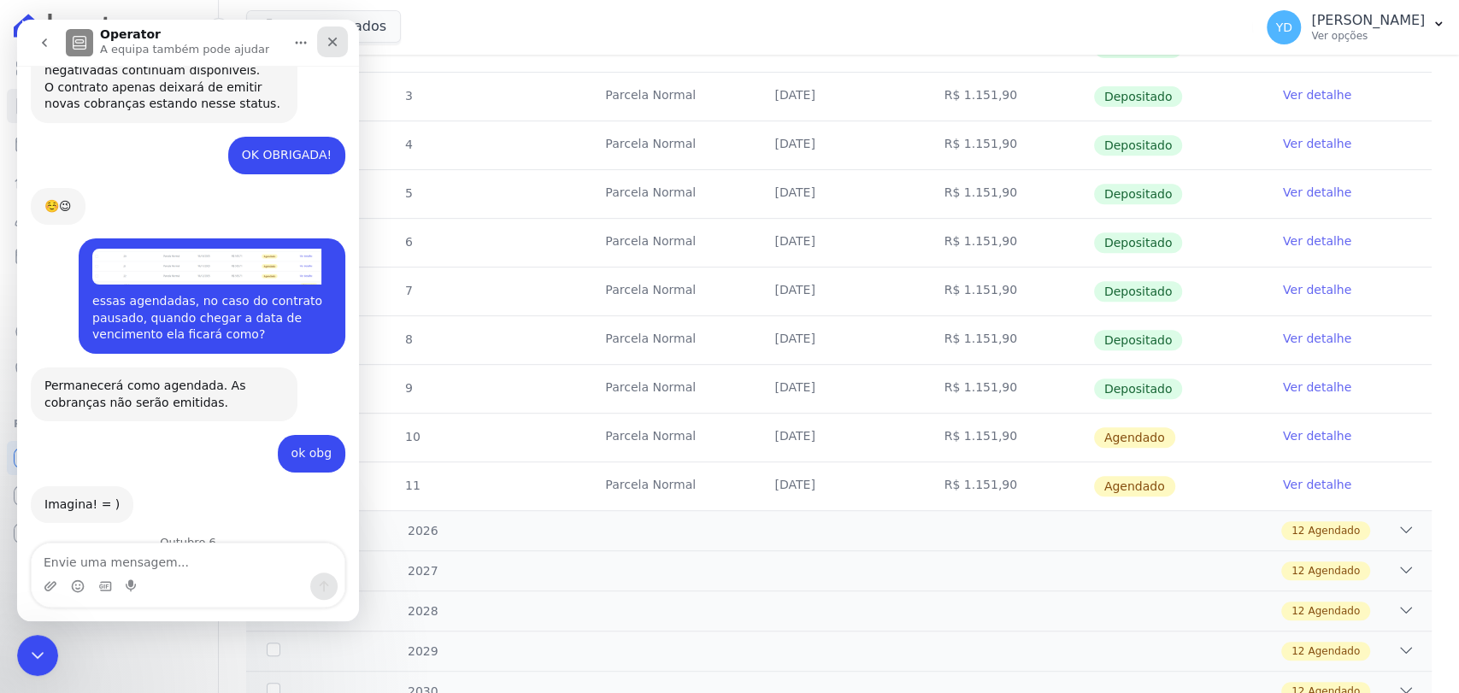
click at [338, 41] on icon "Fechar" at bounding box center [333, 42] width 14 height 14
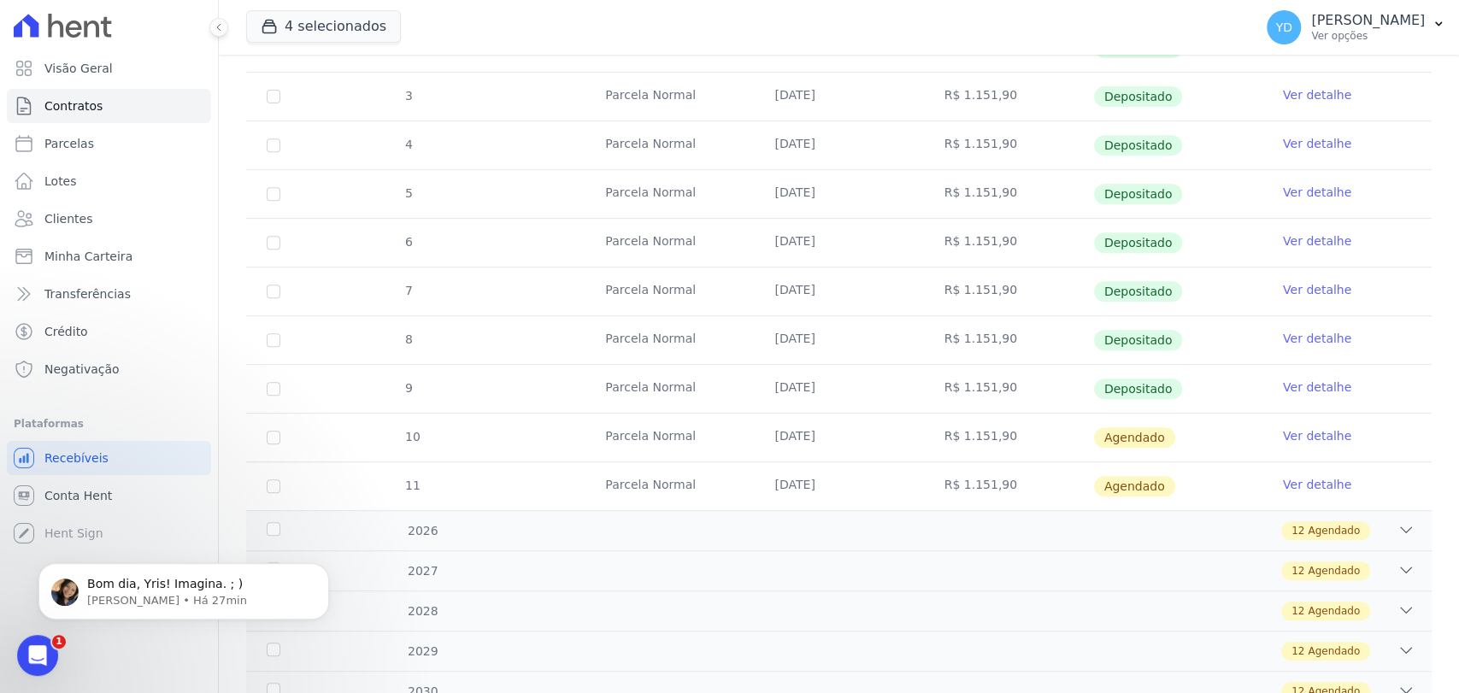
scroll to position [16650, 0]
click at [322, 563] on icon "Dismiss notification" at bounding box center [324, 567] width 9 height 9
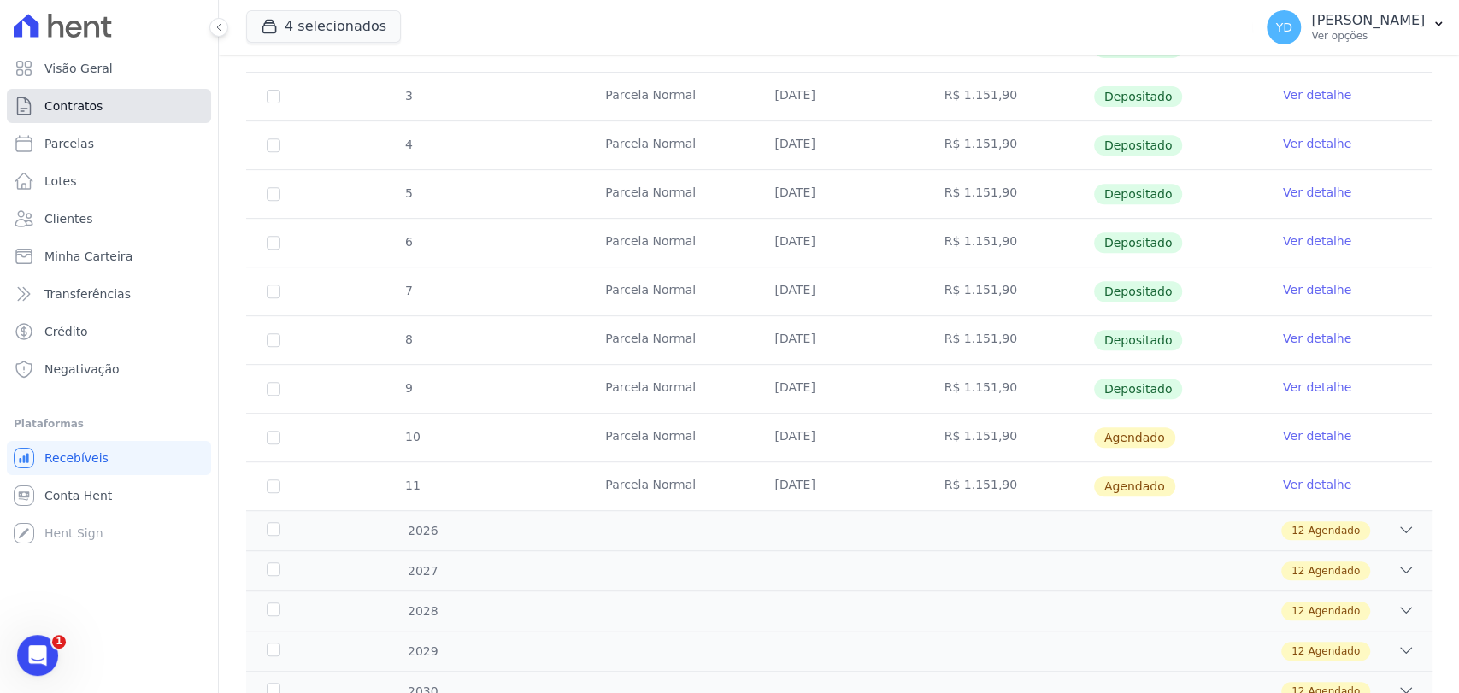
click at [116, 103] on link "Contratos" at bounding box center [109, 106] width 204 height 34
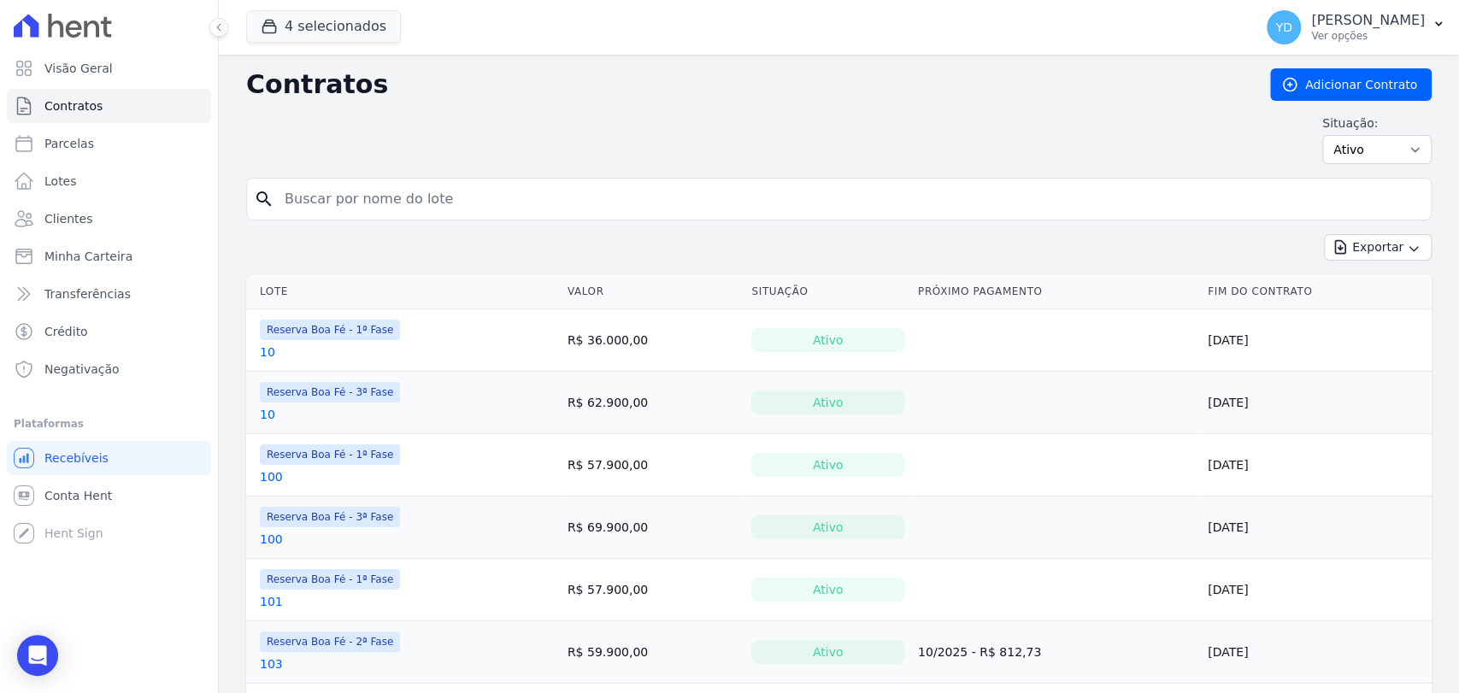
click at [412, 200] on input "search" at bounding box center [848, 199] width 1149 height 34
type input "33"
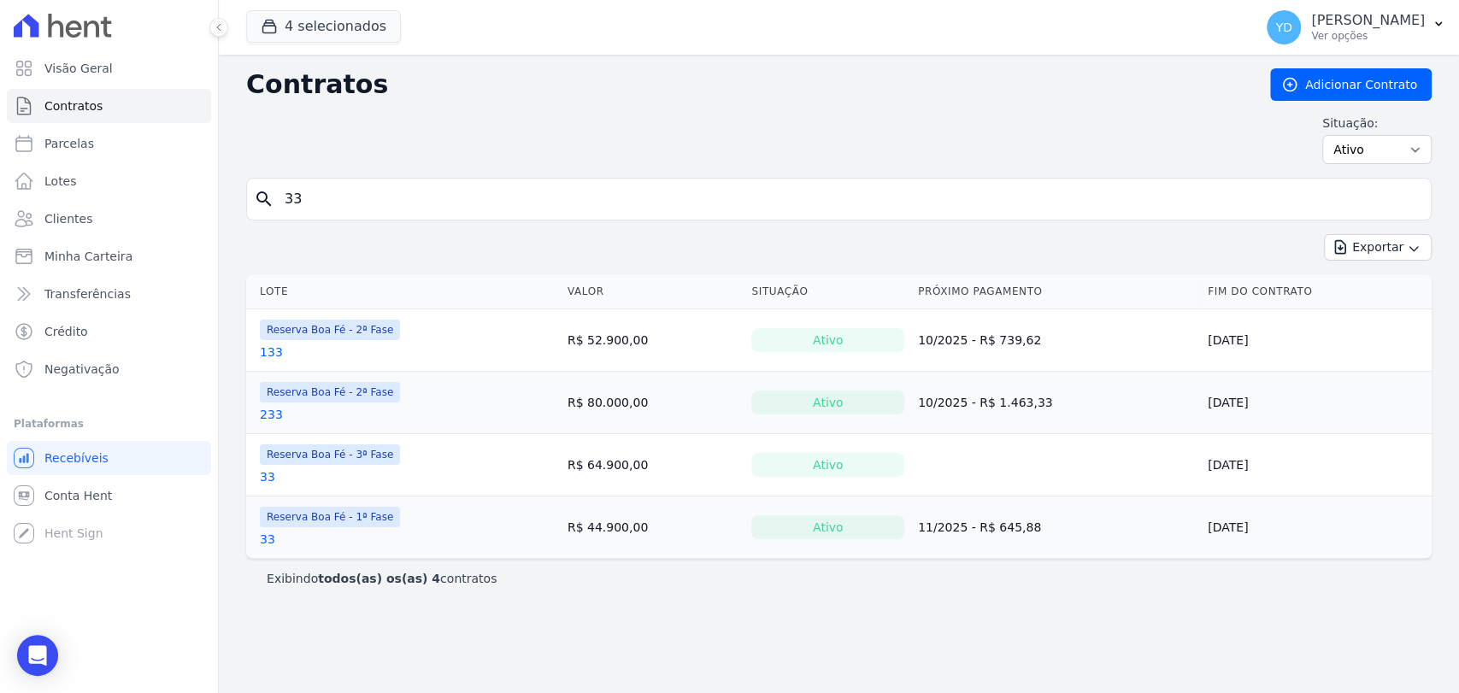
click at [271, 473] on link "33" at bounding box center [267, 476] width 15 height 17
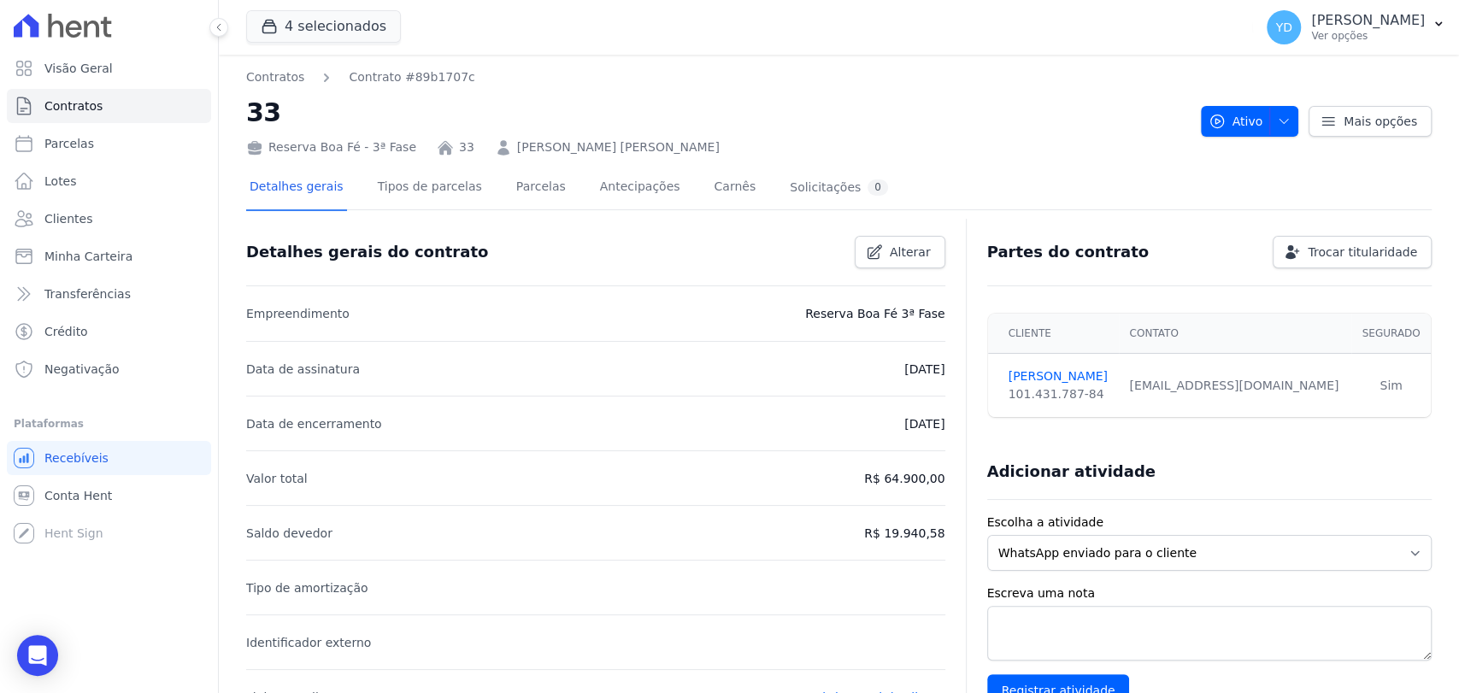
scroll to position [566, 0]
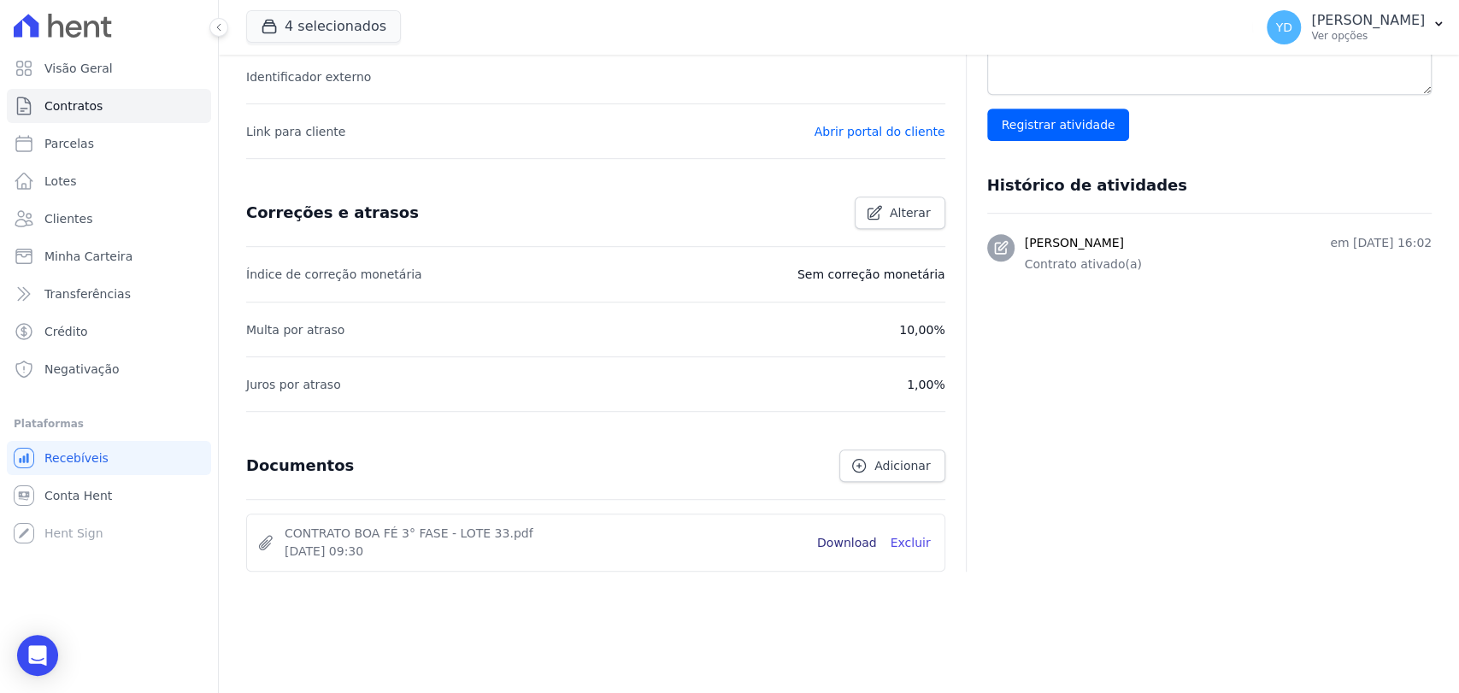
click at [845, 535] on link "Download" at bounding box center [847, 543] width 60 height 18
click at [149, 101] on link "Contratos" at bounding box center [109, 106] width 204 height 34
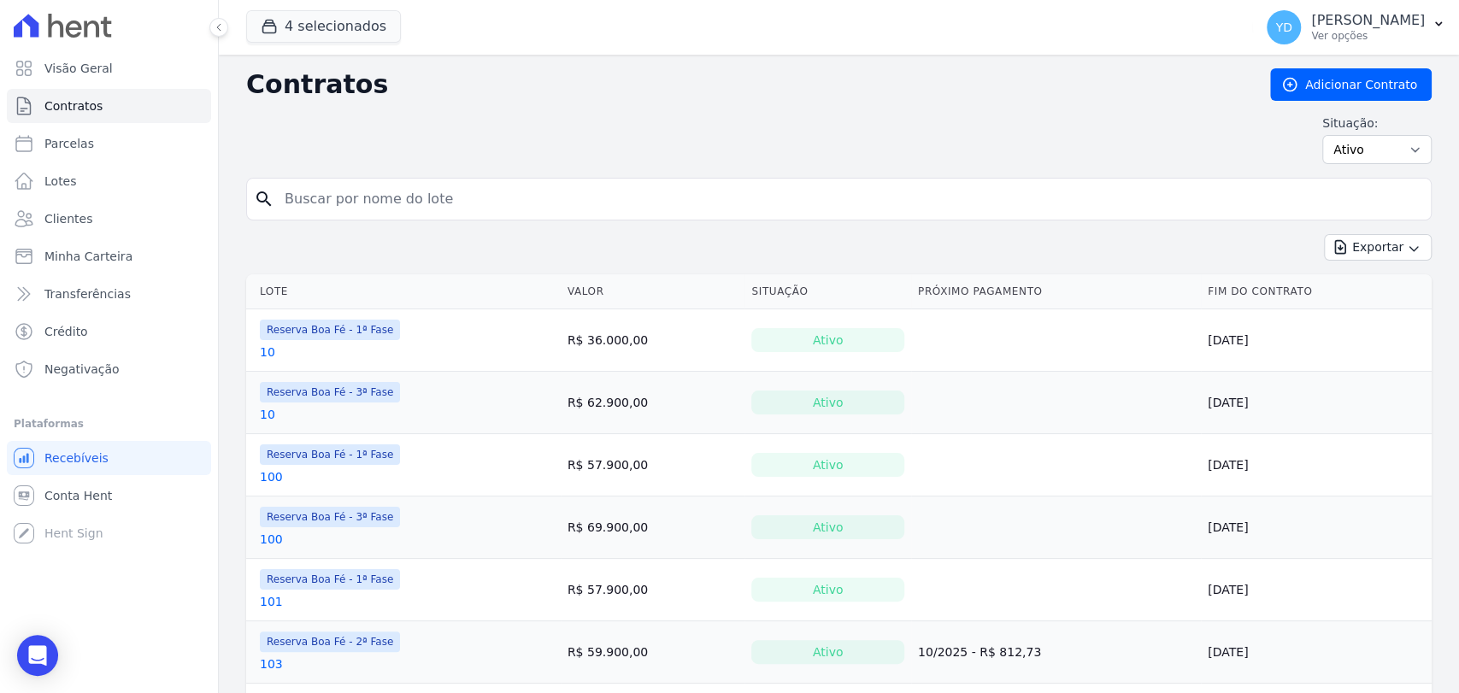
click at [703, 214] on input "search" at bounding box center [848, 199] width 1149 height 34
type input "173"
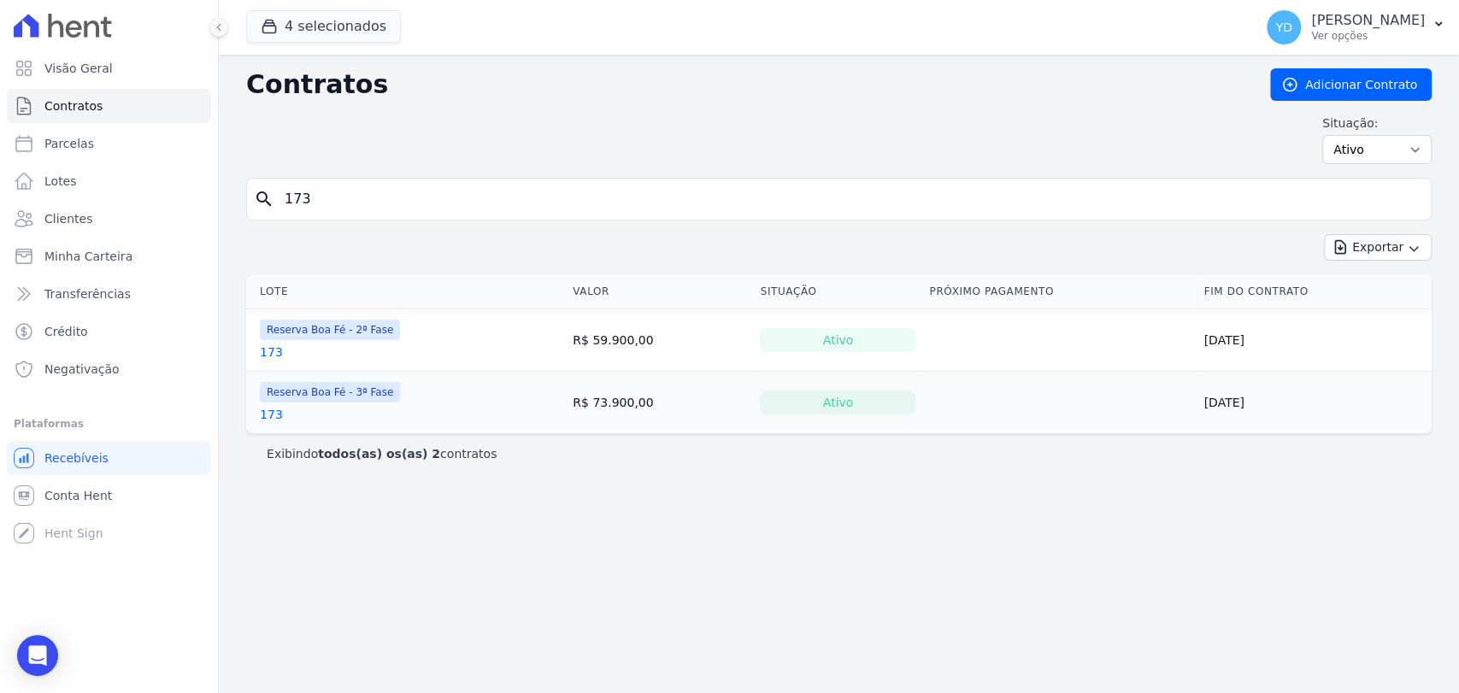
click at [257, 414] on td "Reserva Boa Fé - 3ª Fase 173" at bounding box center [406, 403] width 320 height 62
click at [276, 412] on link "173" at bounding box center [271, 414] width 23 height 17
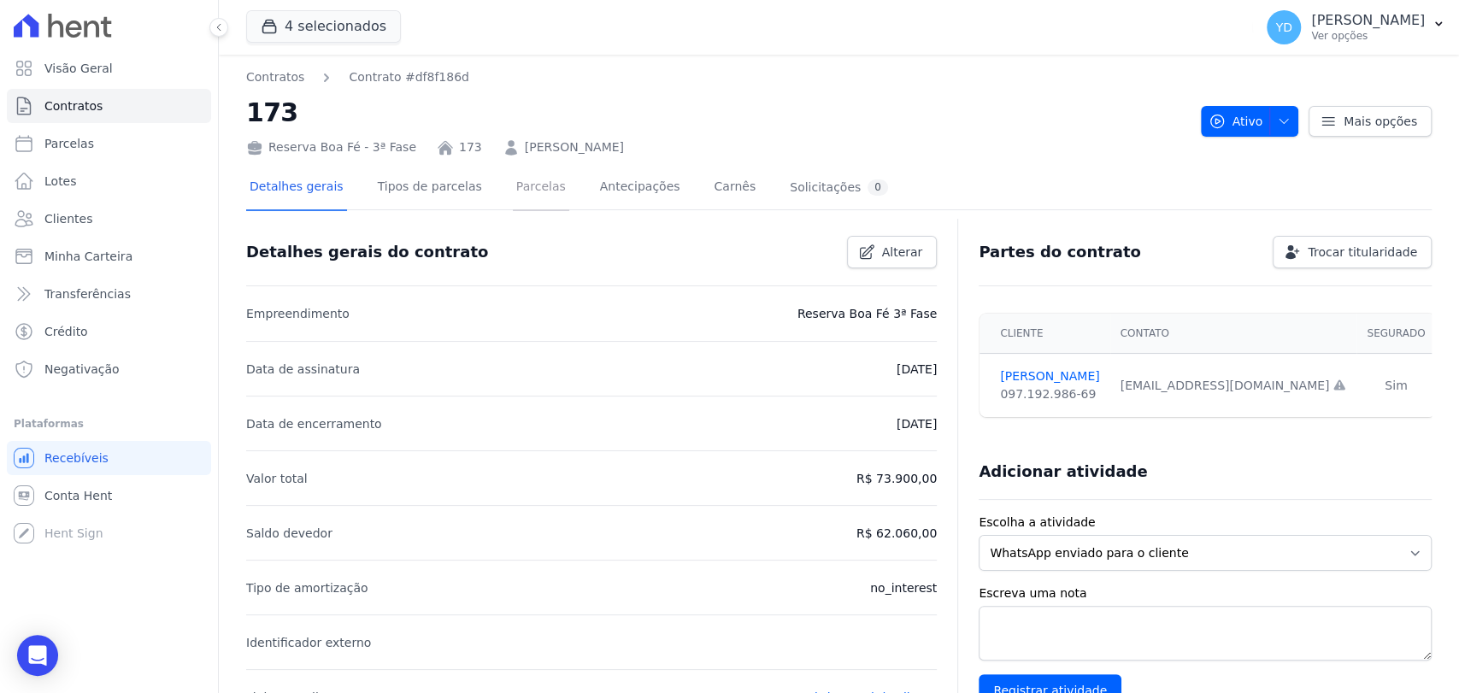
click at [519, 200] on link "Parcelas" at bounding box center [541, 188] width 56 height 45
click at [332, 186] on link "Detalhes gerais" at bounding box center [296, 188] width 101 height 45
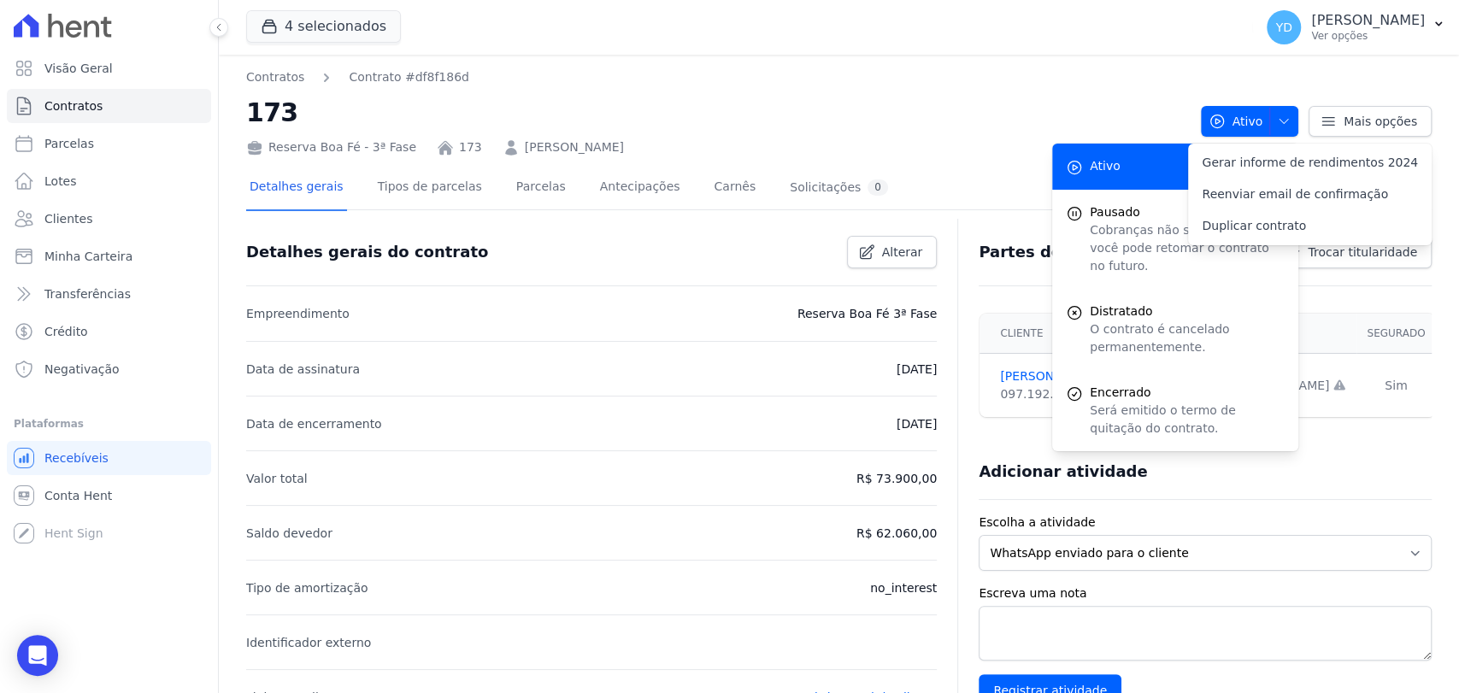
click at [308, 191] on link "Detalhes gerais" at bounding box center [296, 188] width 101 height 45
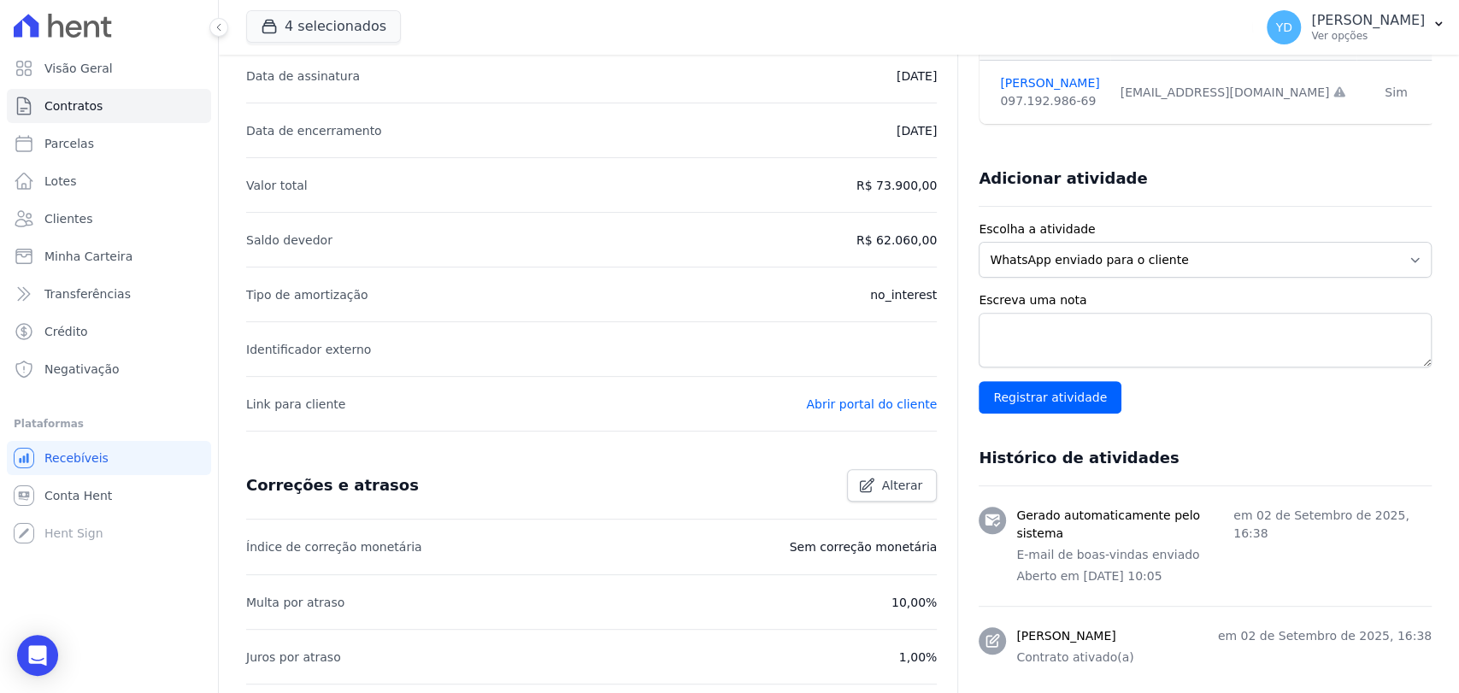
scroll to position [680, 0]
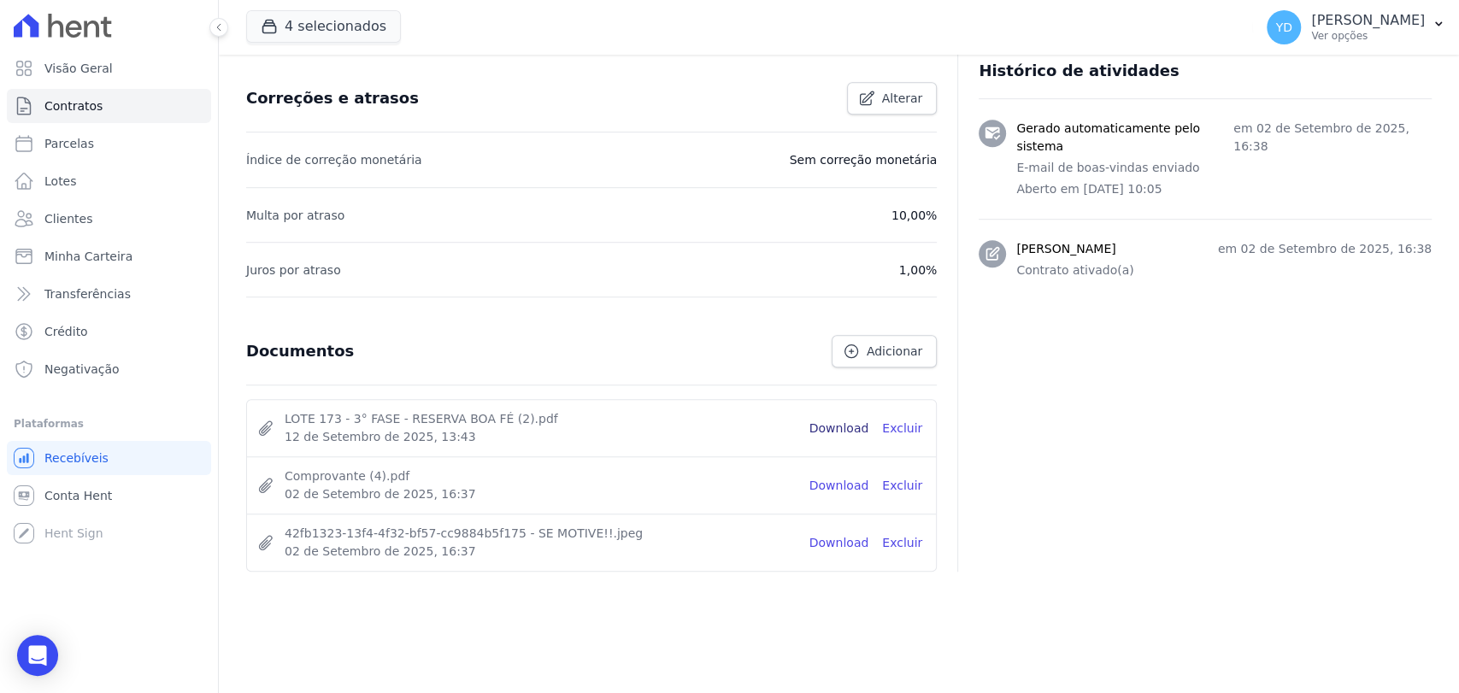
click at [837, 425] on link "Download" at bounding box center [839, 429] width 60 height 18
click at [150, 93] on ul "Visão Geral Contratos Parcelas Lotes Clientes Minha Carteira Transferências Cré…" at bounding box center [109, 218] width 204 height 335
click at [150, 93] on link "Contratos" at bounding box center [109, 106] width 204 height 34
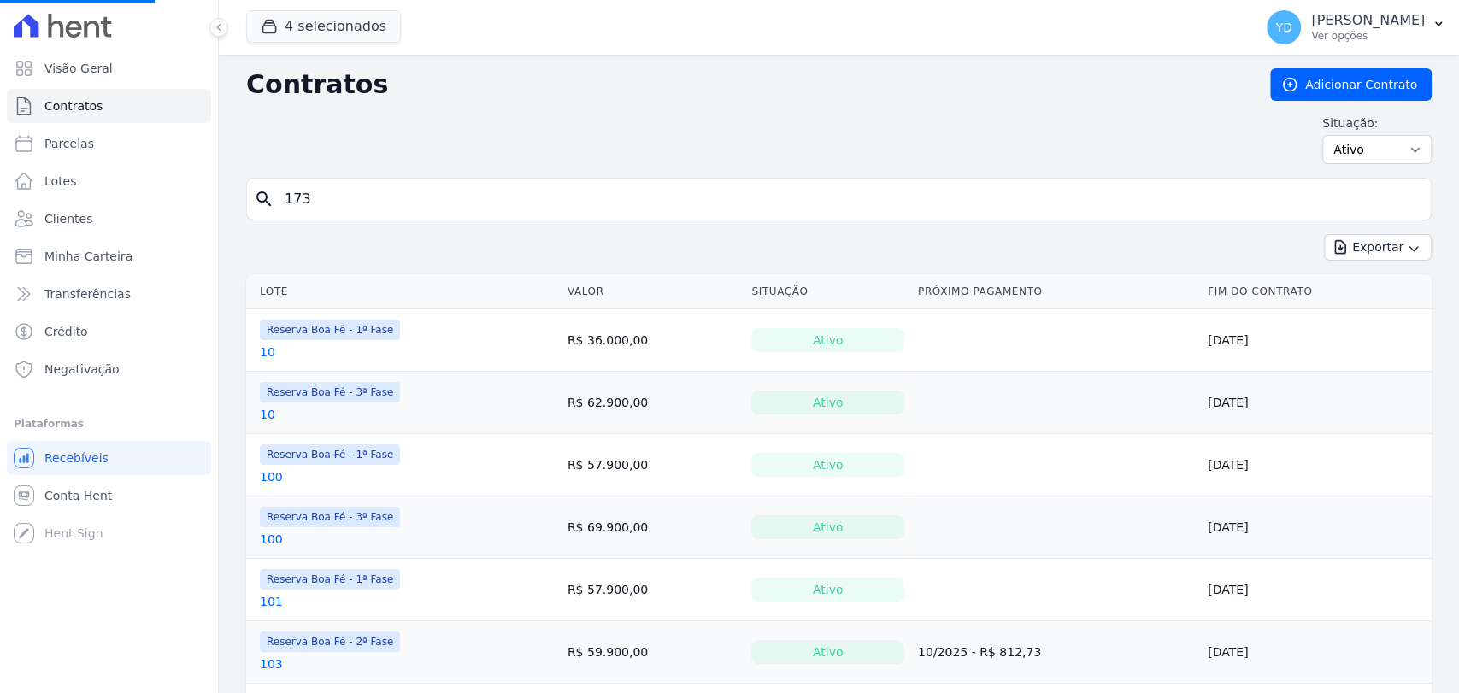
click at [588, 212] on input "173" at bounding box center [848, 199] width 1149 height 34
type input "19"
click at [588, 212] on input "search" at bounding box center [848, 199] width 1149 height 34
type input "192"
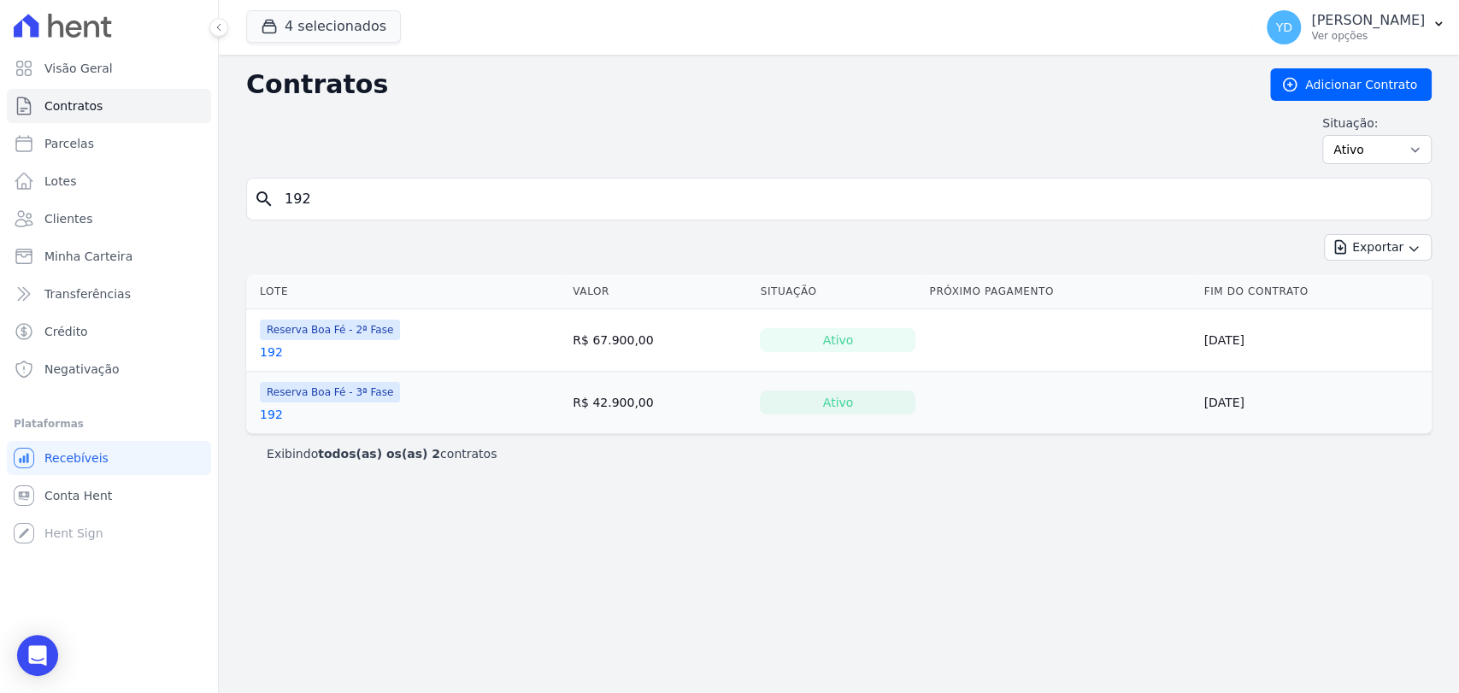
click at [275, 397] on span "Reserva Boa Fé - 3ª Fase" at bounding box center [330, 392] width 140 height 21
click at [267, 419] on link "192" at bounding box center [271, 414] width 23 height 17
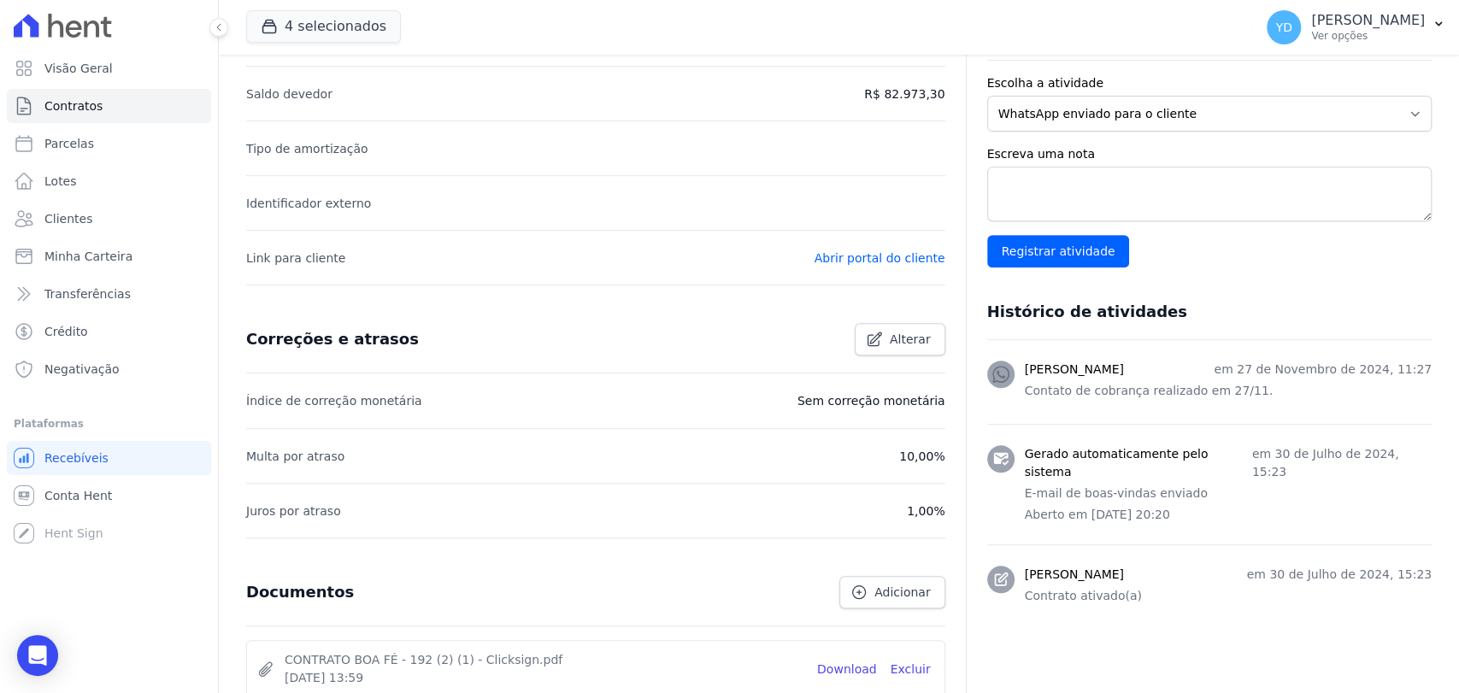
scroll to position [566, 0]
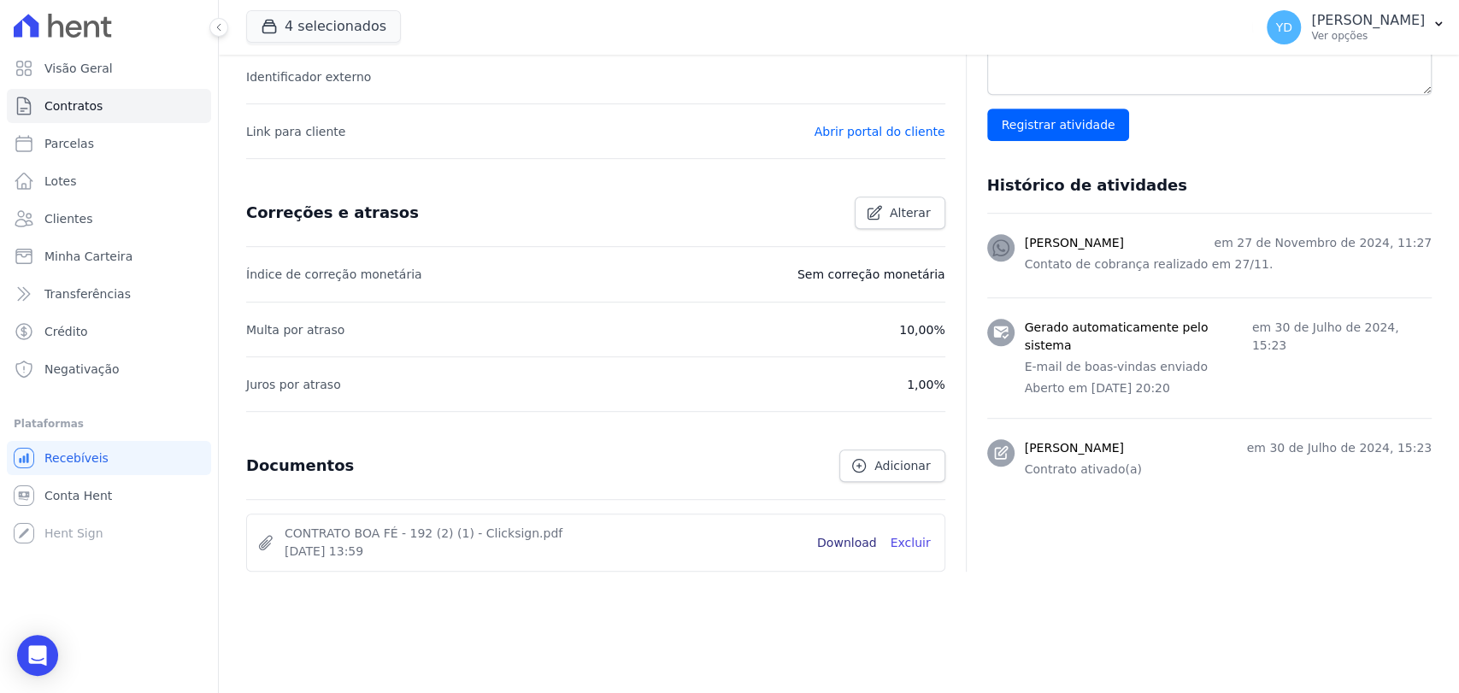
click at [846, 546] on link "Download" at bounding box center [847, 543] width 60 height 18
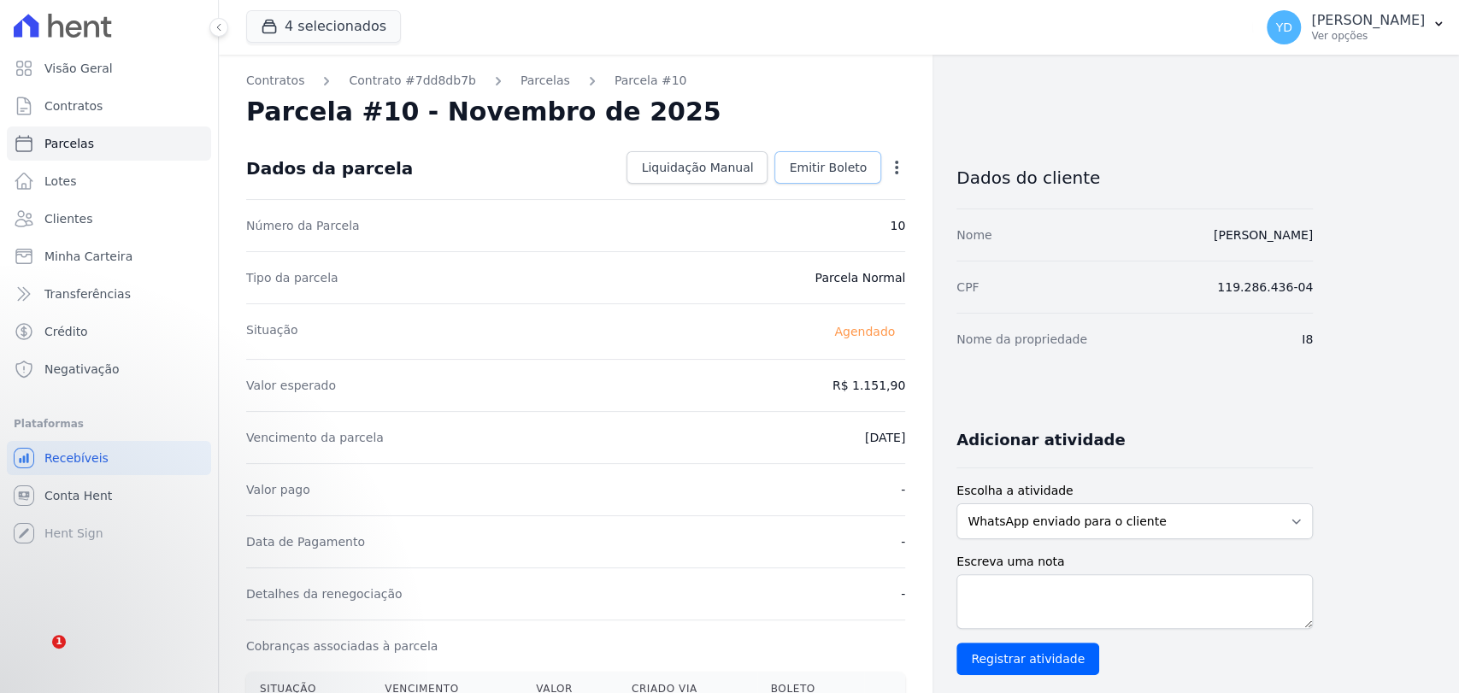
click at [850, 173] on span "Emitir Boleto" at bounding box center [828, 167] width 78 height 17
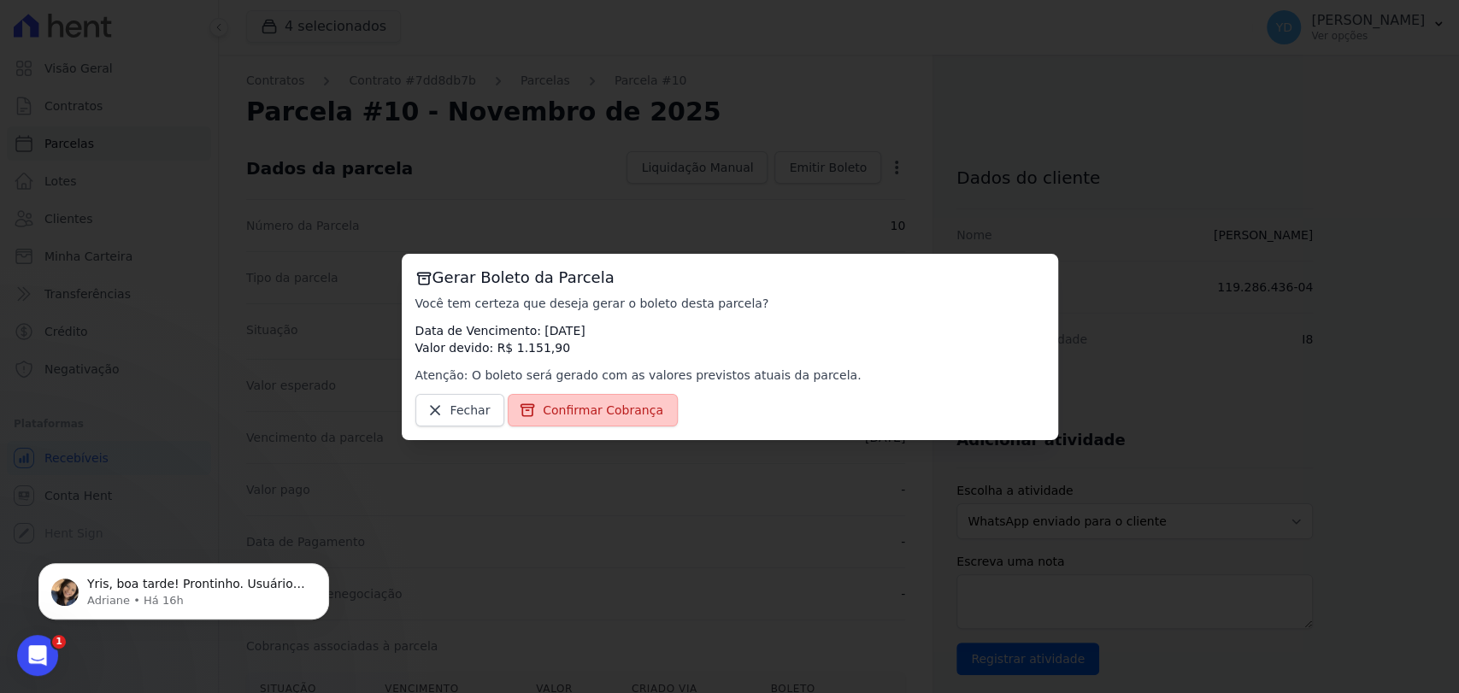
click at [632, 418] on span "Confirmar Cobrança" at bounding box center [603, 410] width 120 height 17
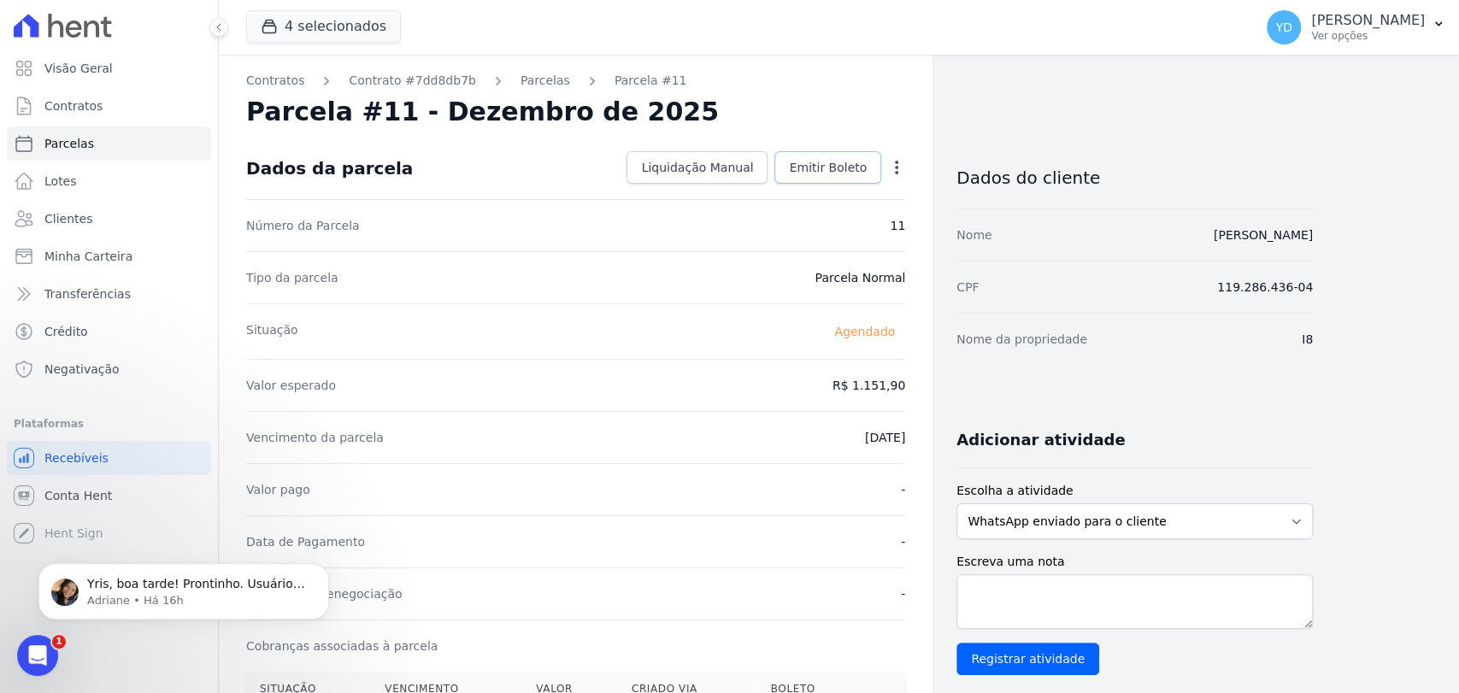
click at [812, 166] on span "Emitir Boleto" at bounding box center [828, 167] width 78 height 17
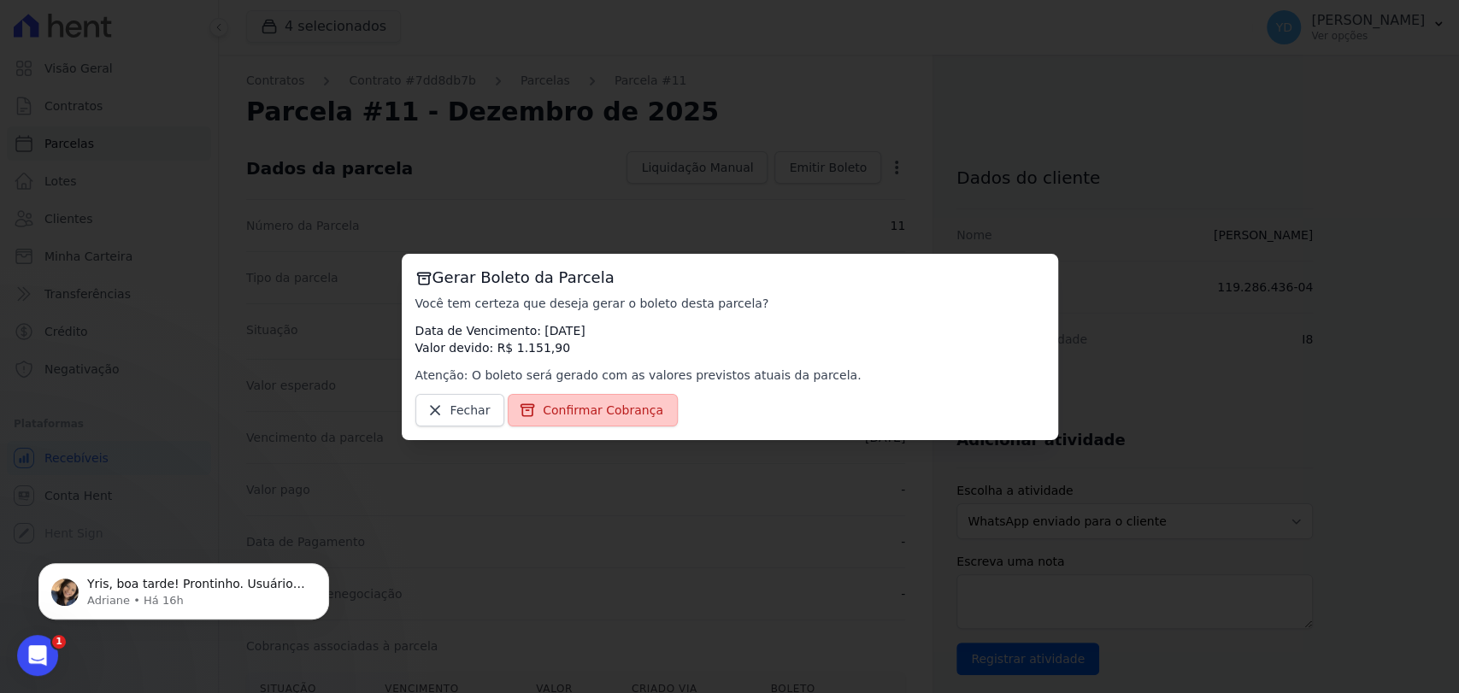
click at [647, 408] on link "Confirmar Cobrança" at bounding box center [593, 410] width 170 height 32
click at [282, 587] on span "Yris, boa tarde! Prontinho. Usuário criado. A [PERSON_NAME] receberá um e-mail …" at bounding box center [196, 609] width 218 height 65
